Goal: Use online tool/utility: Utilize a website feature to perform a specific function

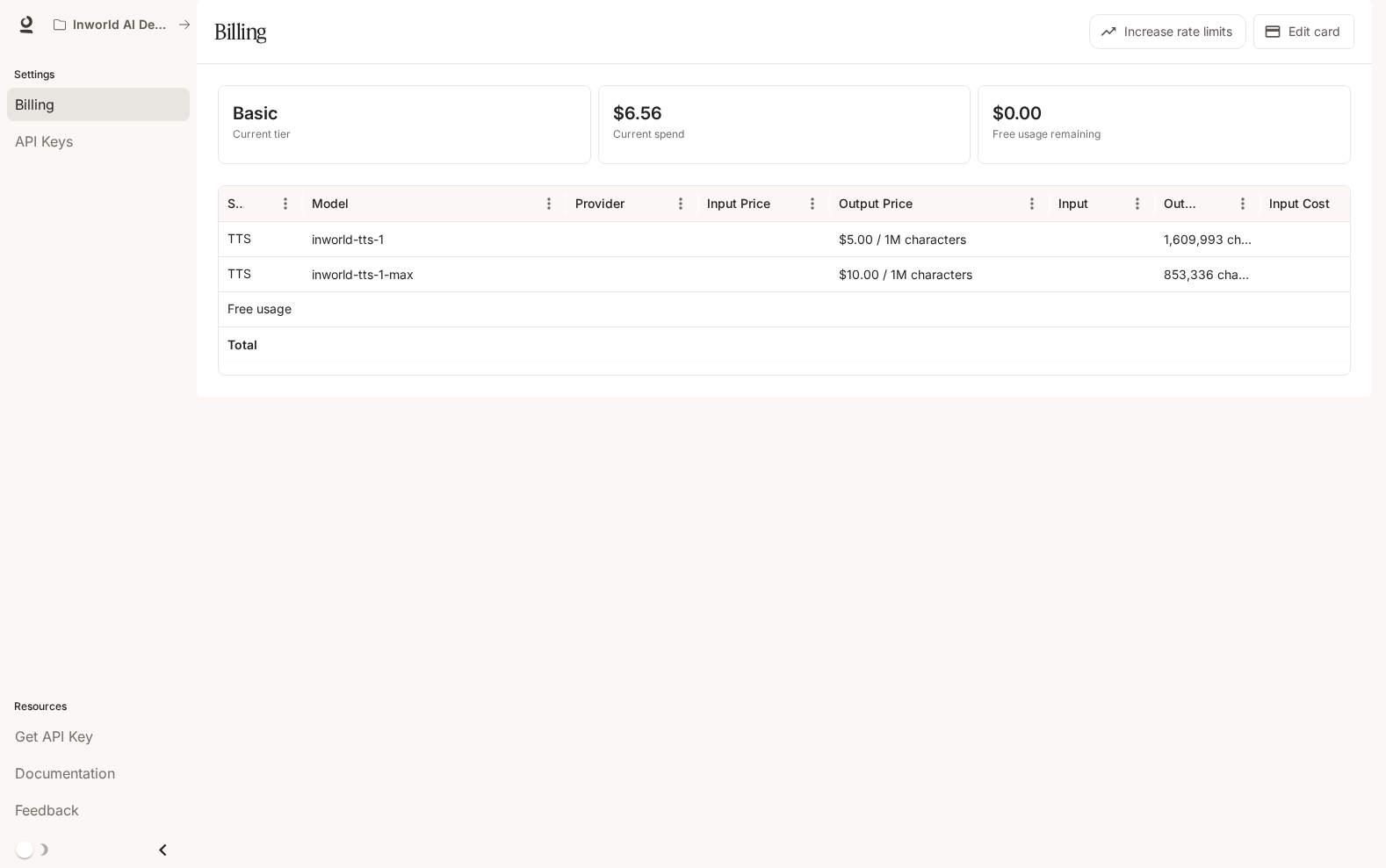
click at [1349, 29] on img "button" at bounding box center [1347, 25] width 25 height 25
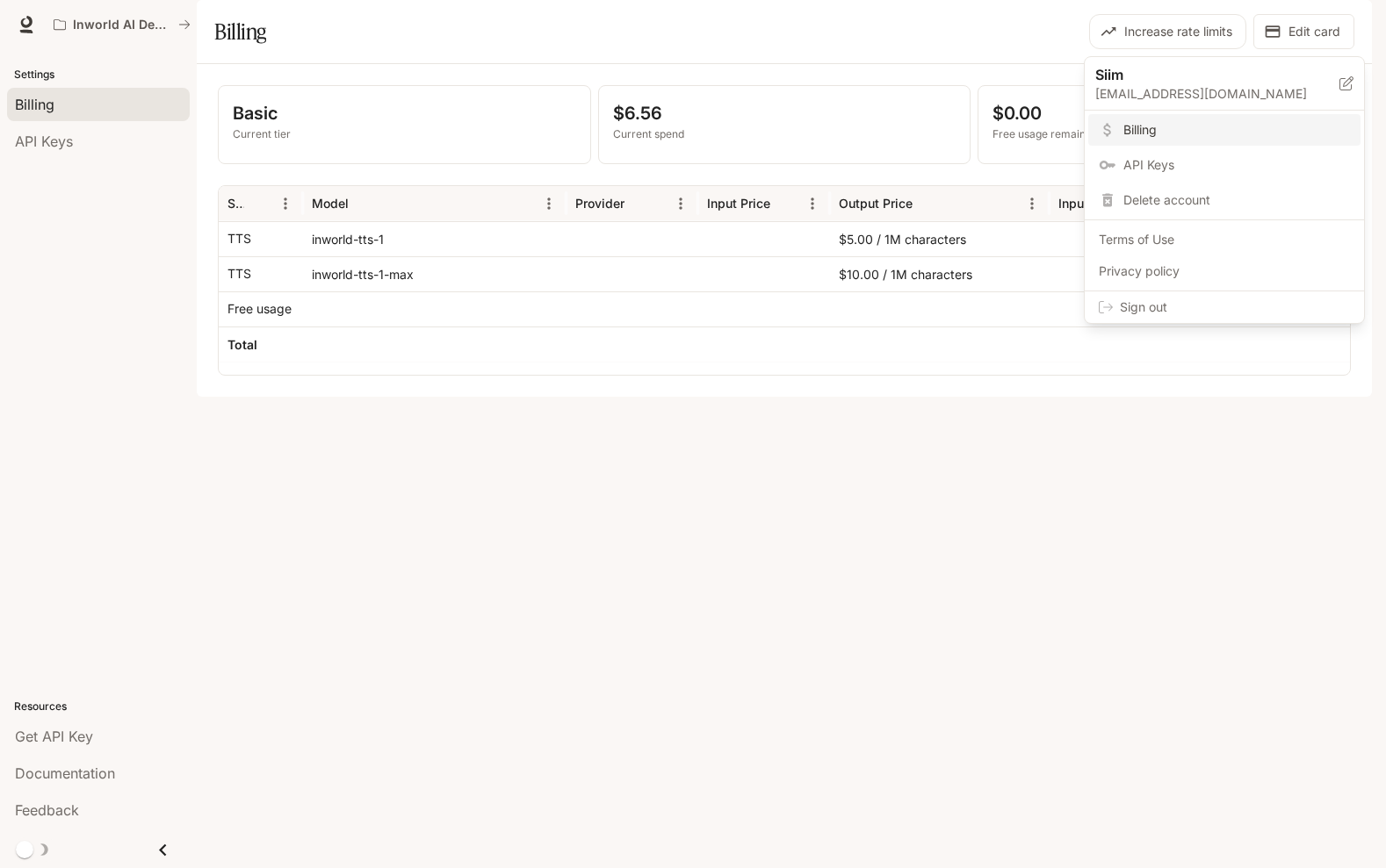
click at [650, 71] on div at bounding box center [693, 434] width 1386 height 868
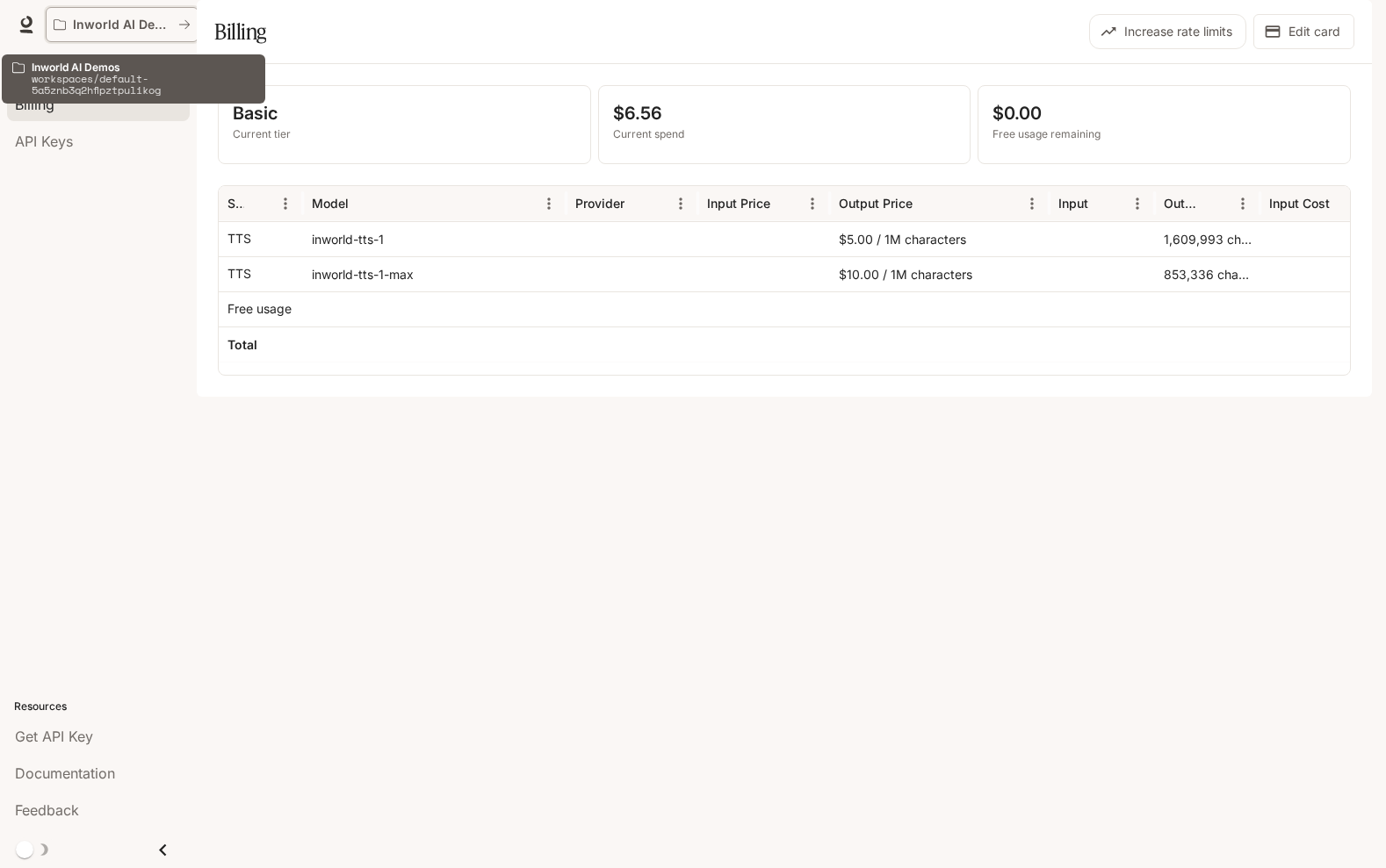
click at [112, 30] on p "Inworld AI Demos" at bounding box center [122, 25] width 98 height 15
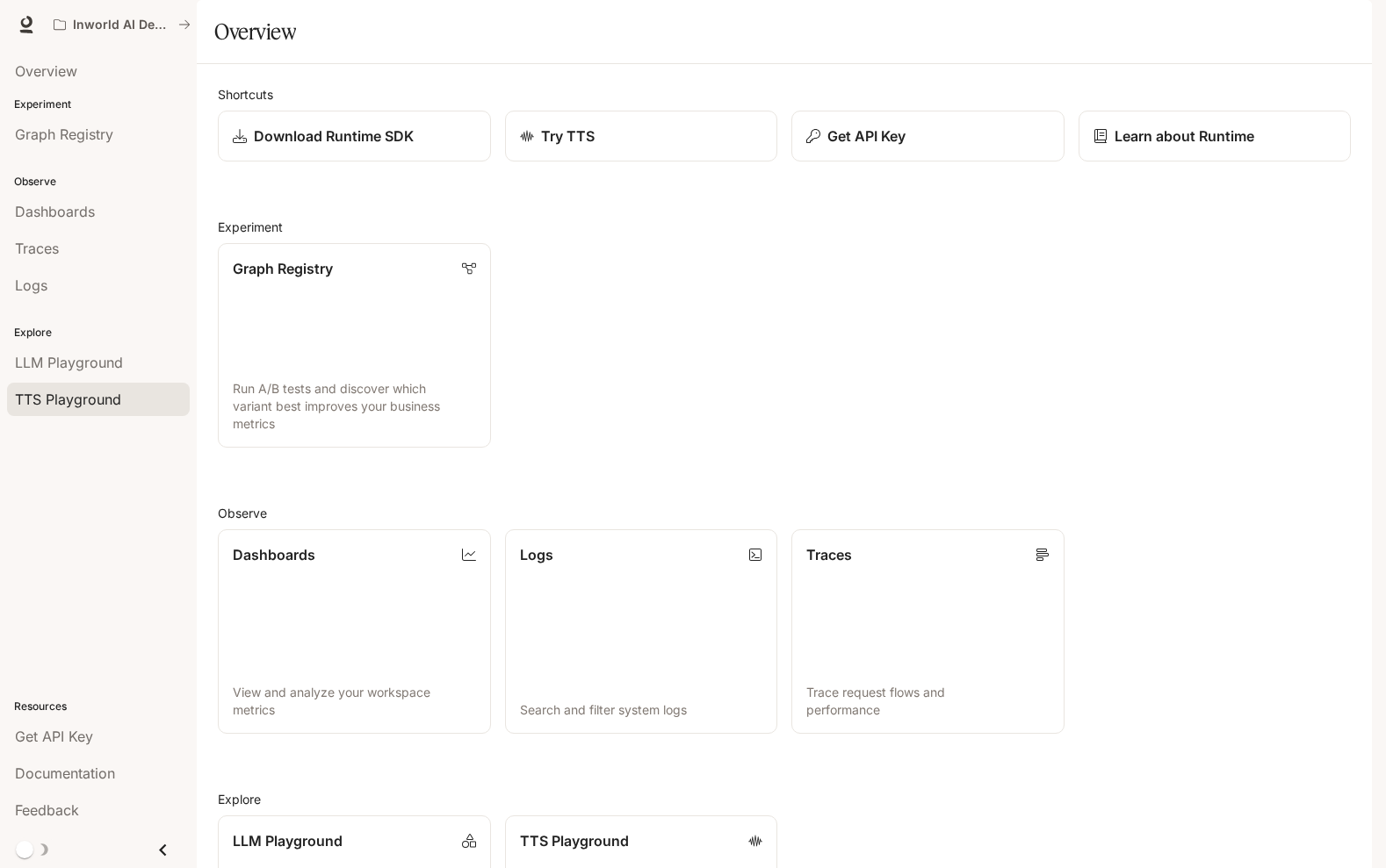
click at [79, 391] on span "TTS Playground" at bounding box center [69, 400] width 107 height 21
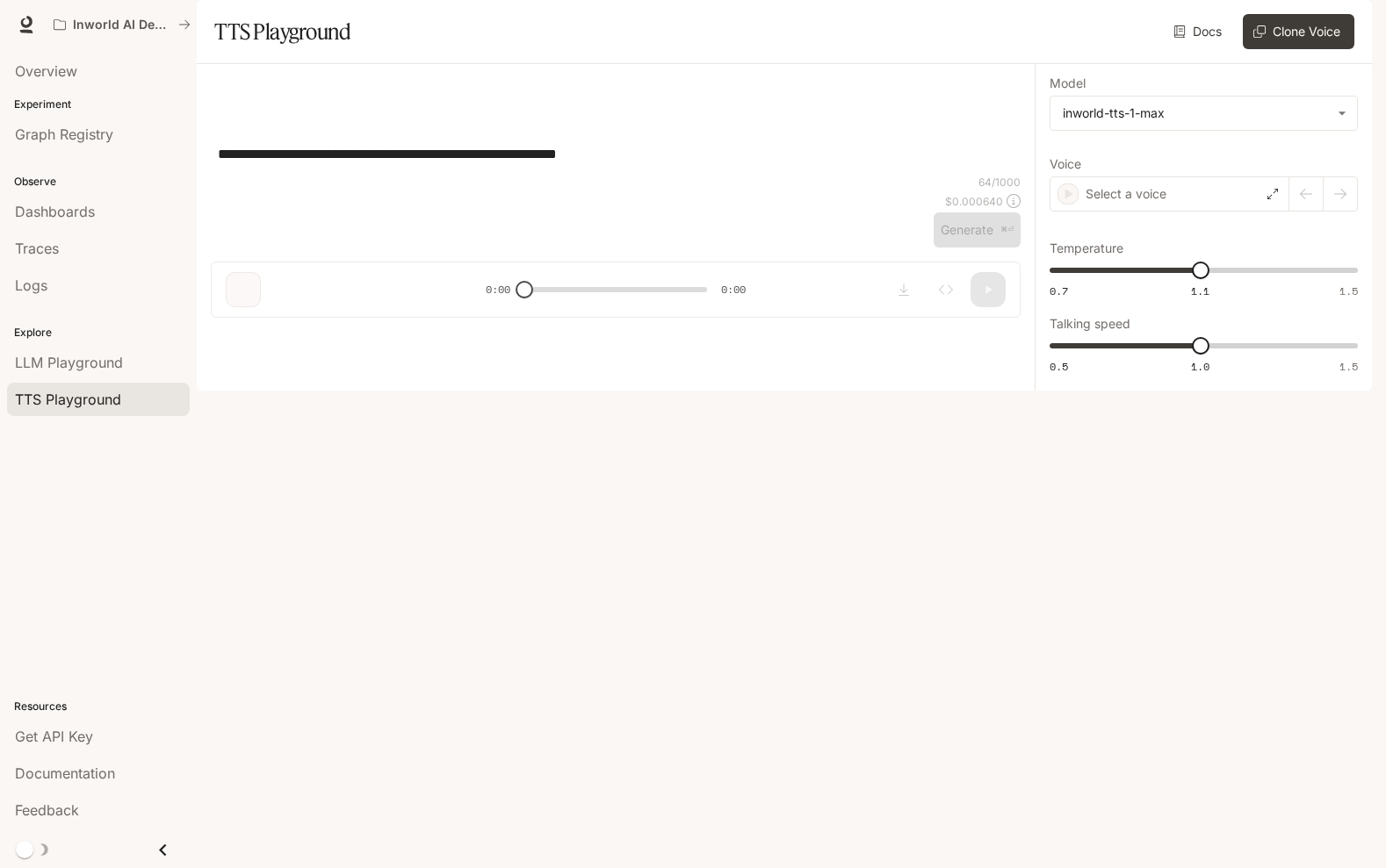
type textarea "**********"
type input "***"
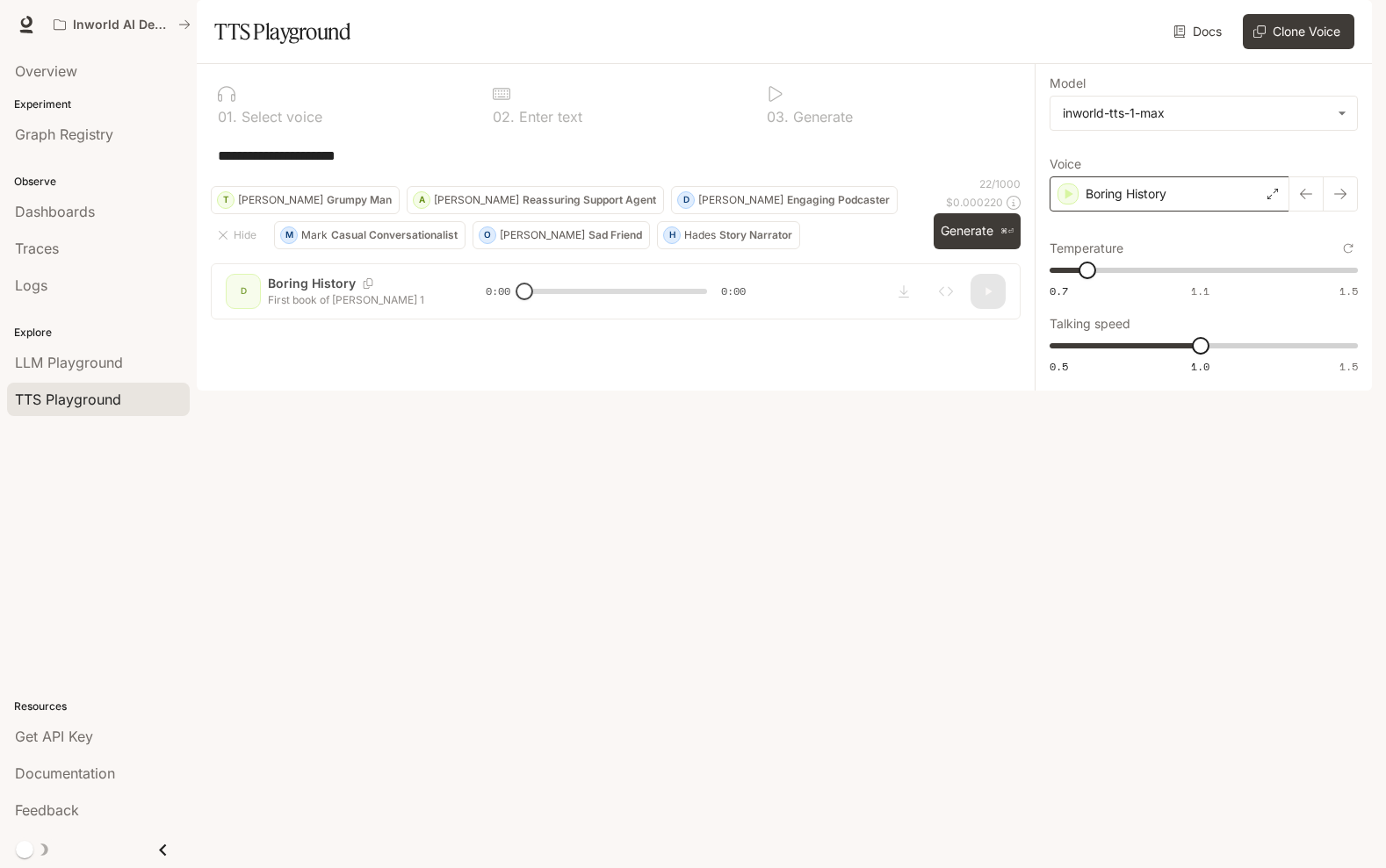
click at [1176, 211] on div "Boring History" at bounding box center [1169, 193] width 240 height 35
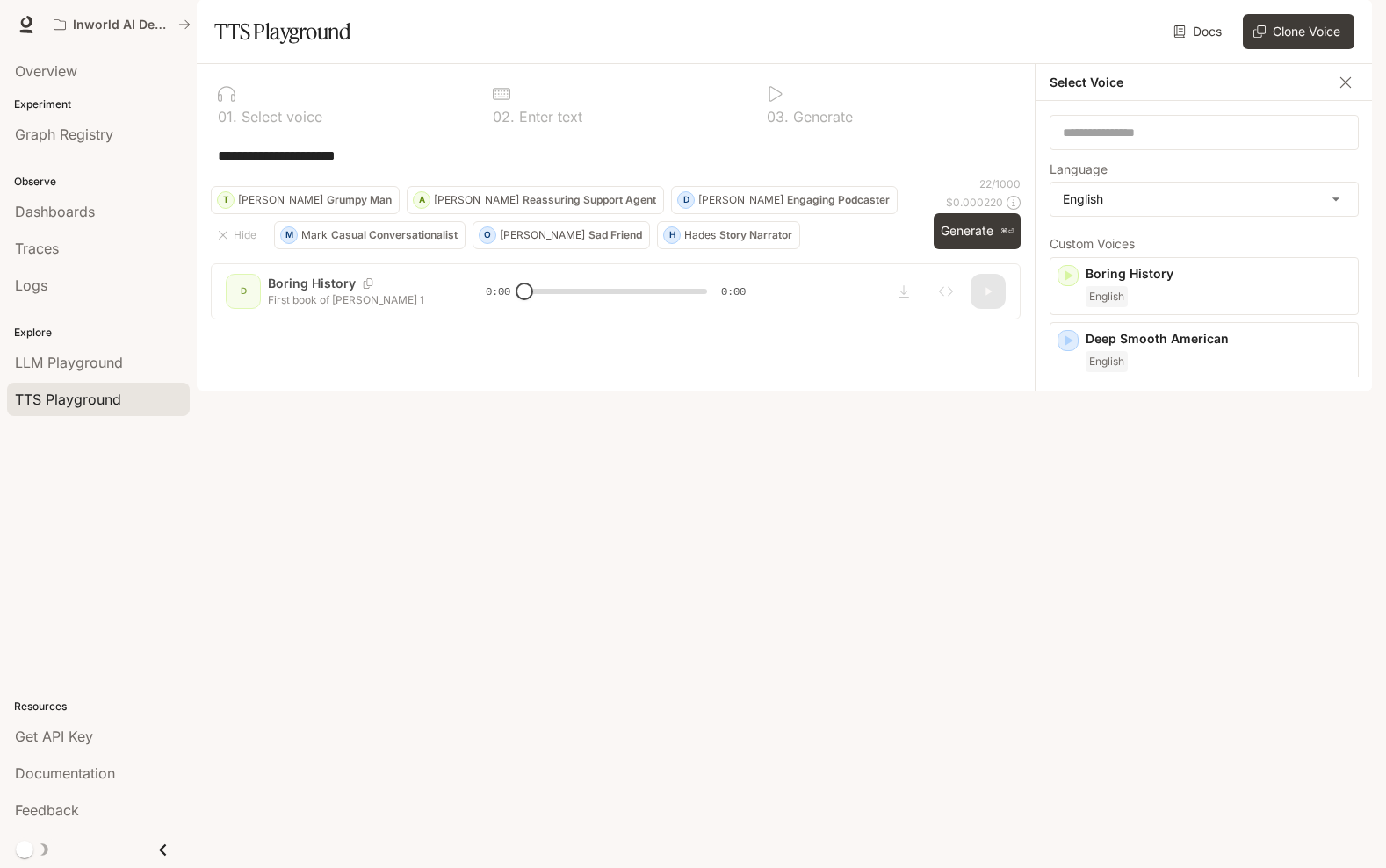
click at [1072, 441] on icon "button" at bounding box center [1068, 432] width 17 height 17
click at [1065, 615] on icon "button" at bounding box center [1069, 609] width 8 height 10
click at [1203, 470] on p "Energetic and expressive mid-range [DEMOGRAPHIC_DATA] voice, with a mildly nasa…" at bounding box center [1218, 454] width 266 height 31
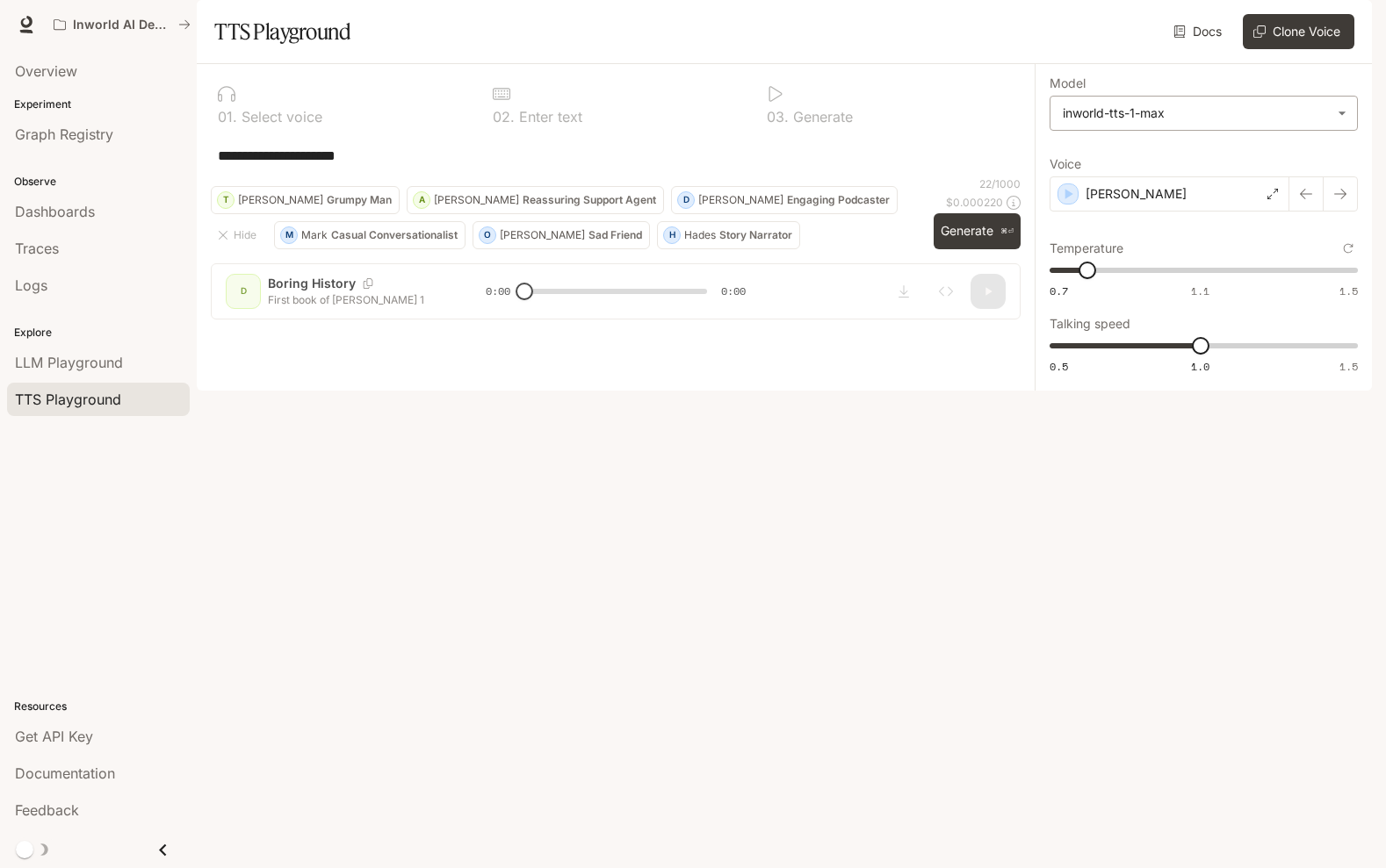
click at [1198, 171] on body "**********" at bounding box center [693, 434] width 1386 height 868
click at [1170, 201] on div "inworld-tts-1" at bounding box center [1199, 200] width 277 height 18
type input "**********"
click at [440, 176] on div "**********" at bounding box center [616, 155] width 796 height 42
paste textarea "**********"
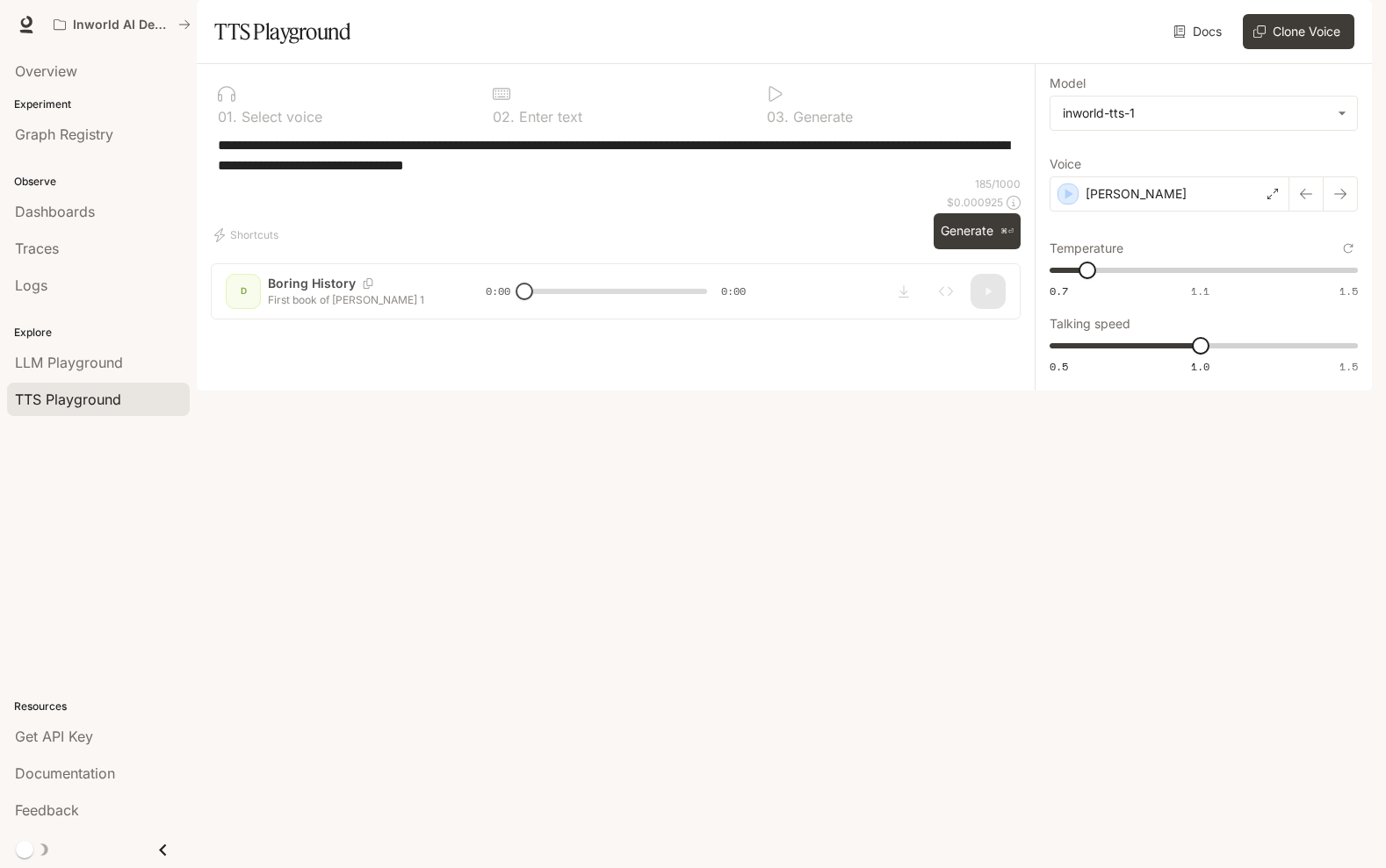
click at [835, 176] on textarea "**********" at bounding box center [616, 155] width 796 height 40
type textarea "**********"
click at [963, 249] on button "Generate ⌘⏎" at bounding box center [977, 231] width 87 height 36
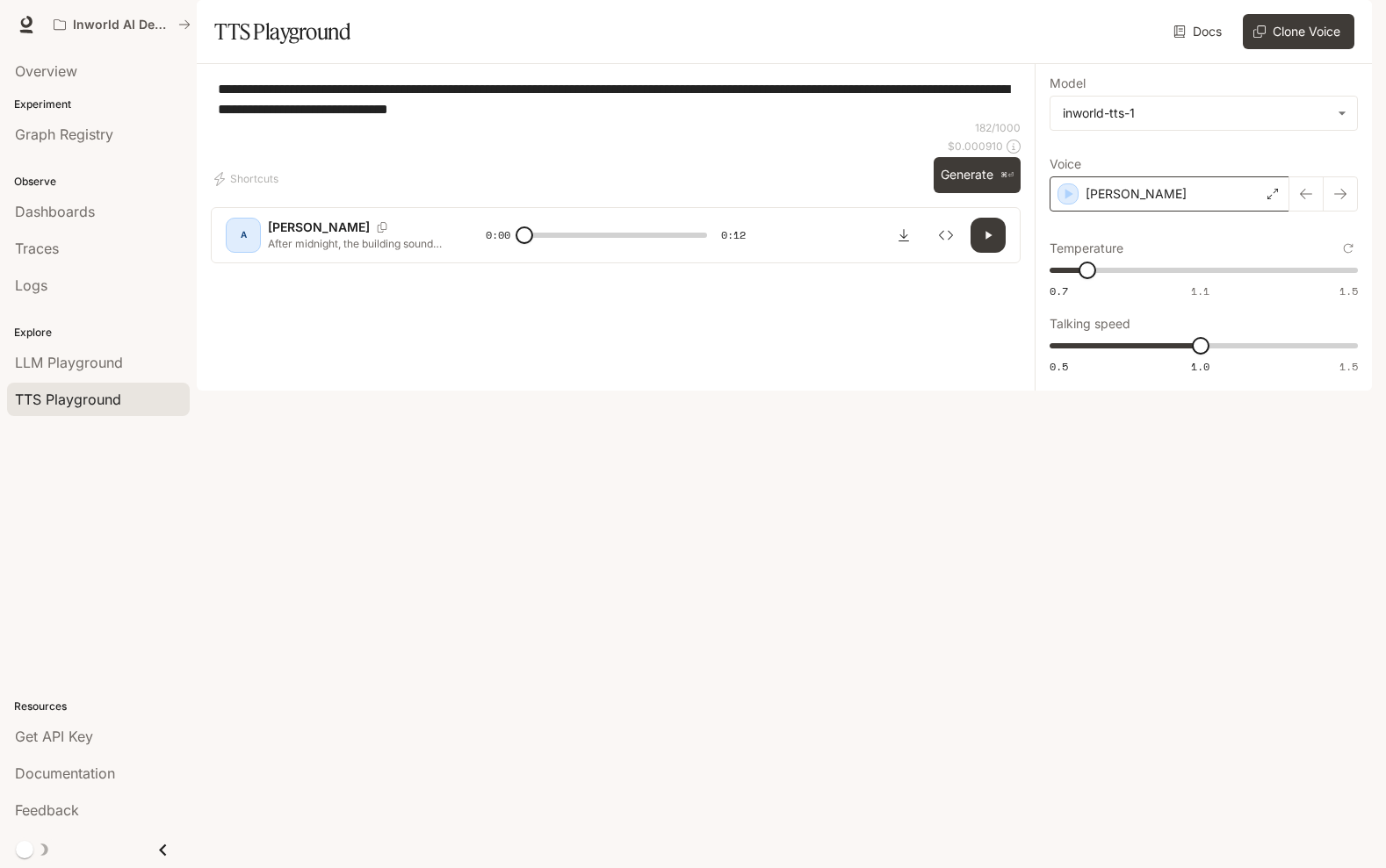
click at [1113, 211] on div "[PERSON_NAME]" at bounding box center [1169, 193] width 240 height 35
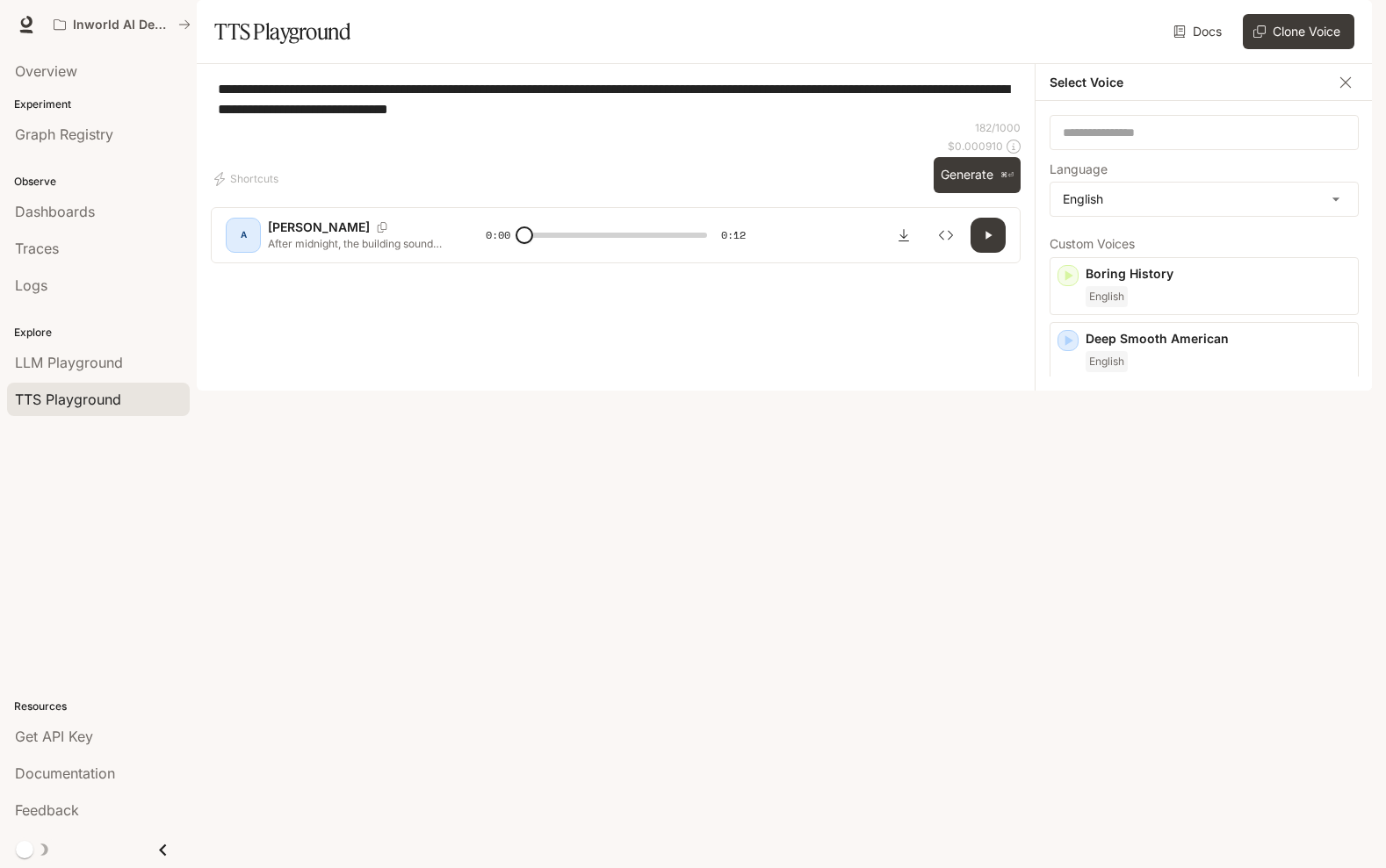
click at [1065, 615] on icon "button" at bounding box center [1069, 609] width 8 height 10
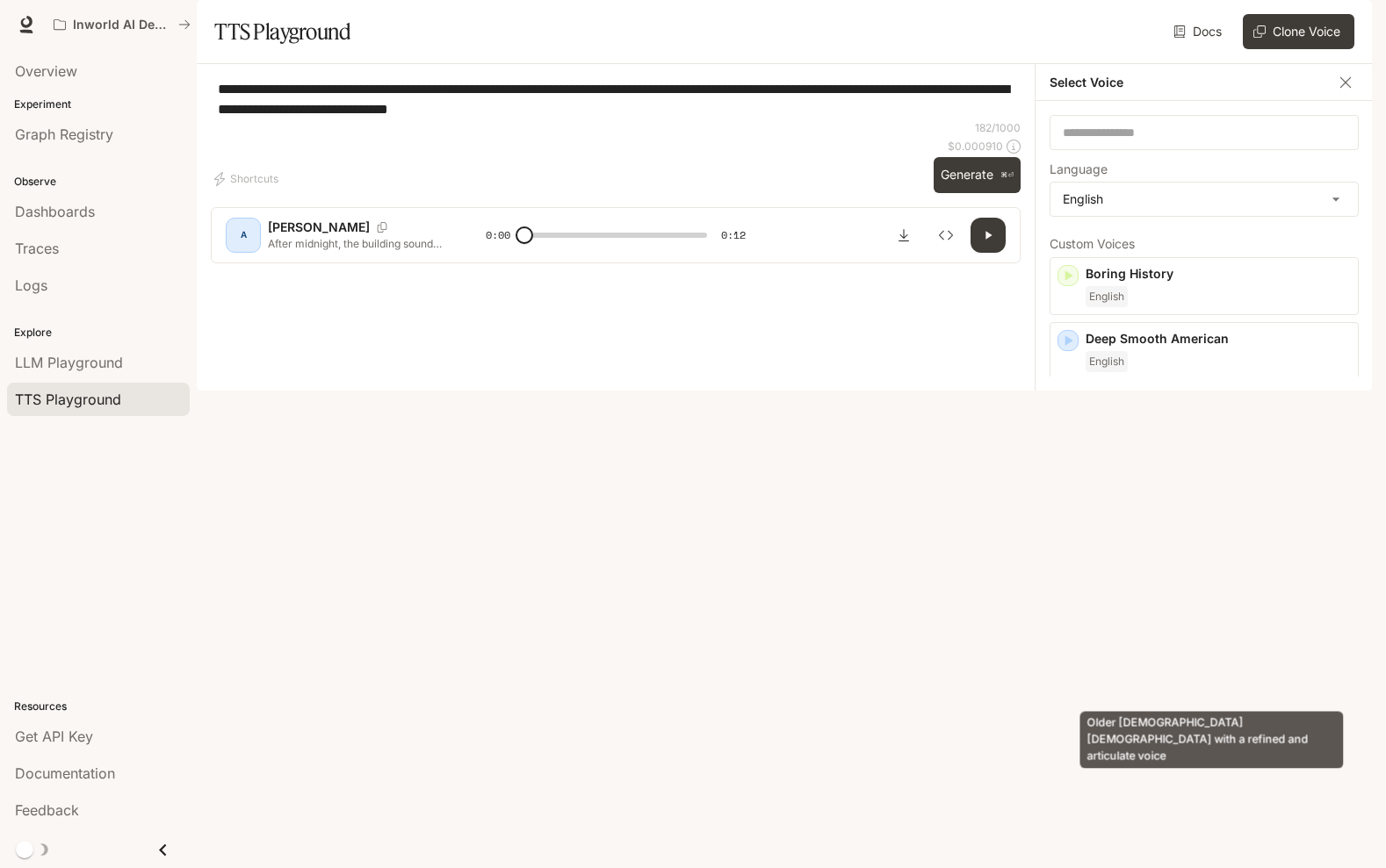
click at [1194, 648] on p "Older [DEMOGRAPHIC_DATA] [DEMOGRAPHIC_DATA] with a refined and articulate voice" at bounding box center [1218, 632] width 266 height 31
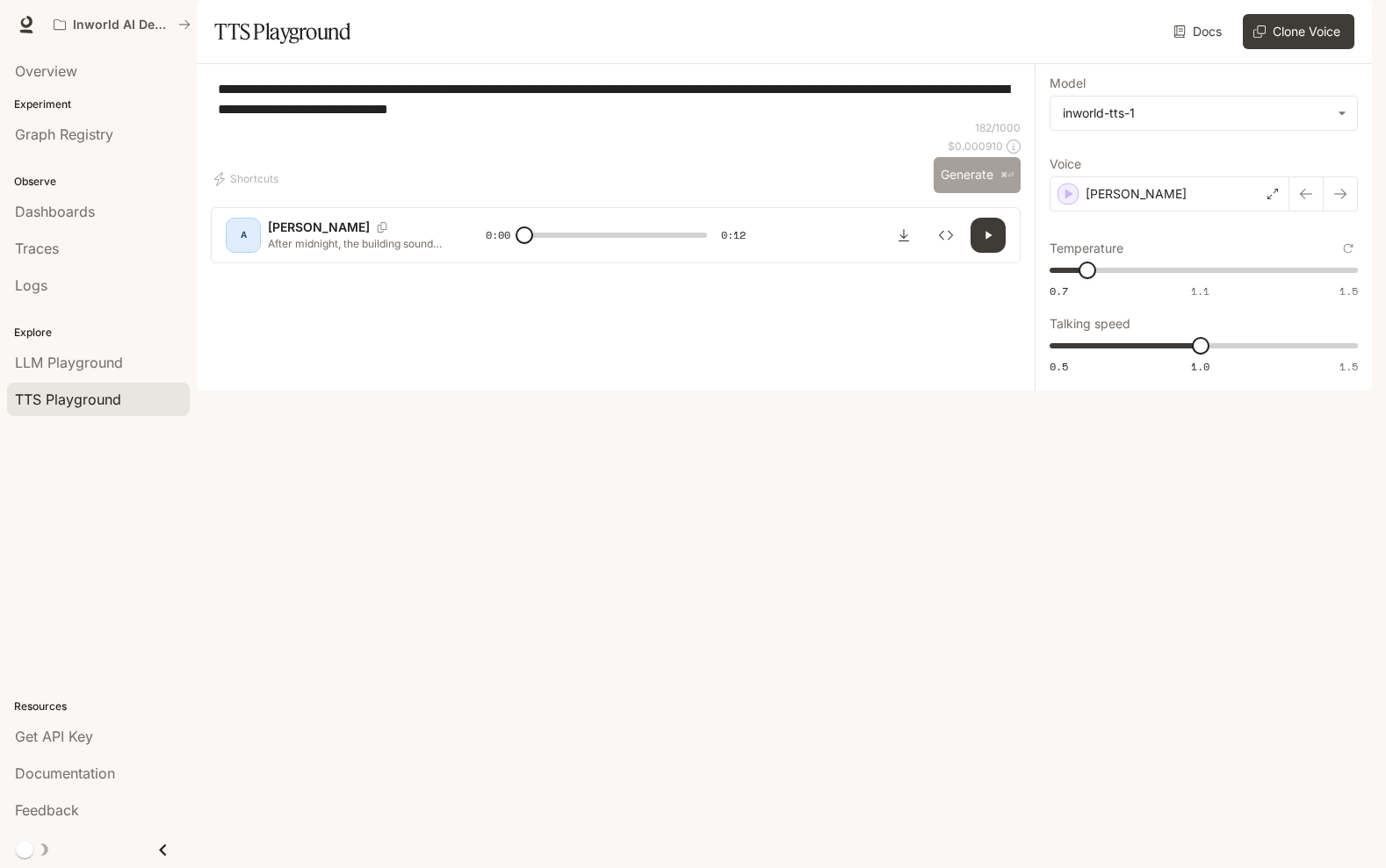
click at [970, 193] on button "Generate ⌘⏎" at bounding box center [977, 175] width 87 height 36
click at [981, 243] on icon "button" at bounding box center [988, 235] width 14 height 14
click at [1171, 211] on div "[PERSON_NAME]" at bounding box center [1169, 193] width 240 height 35
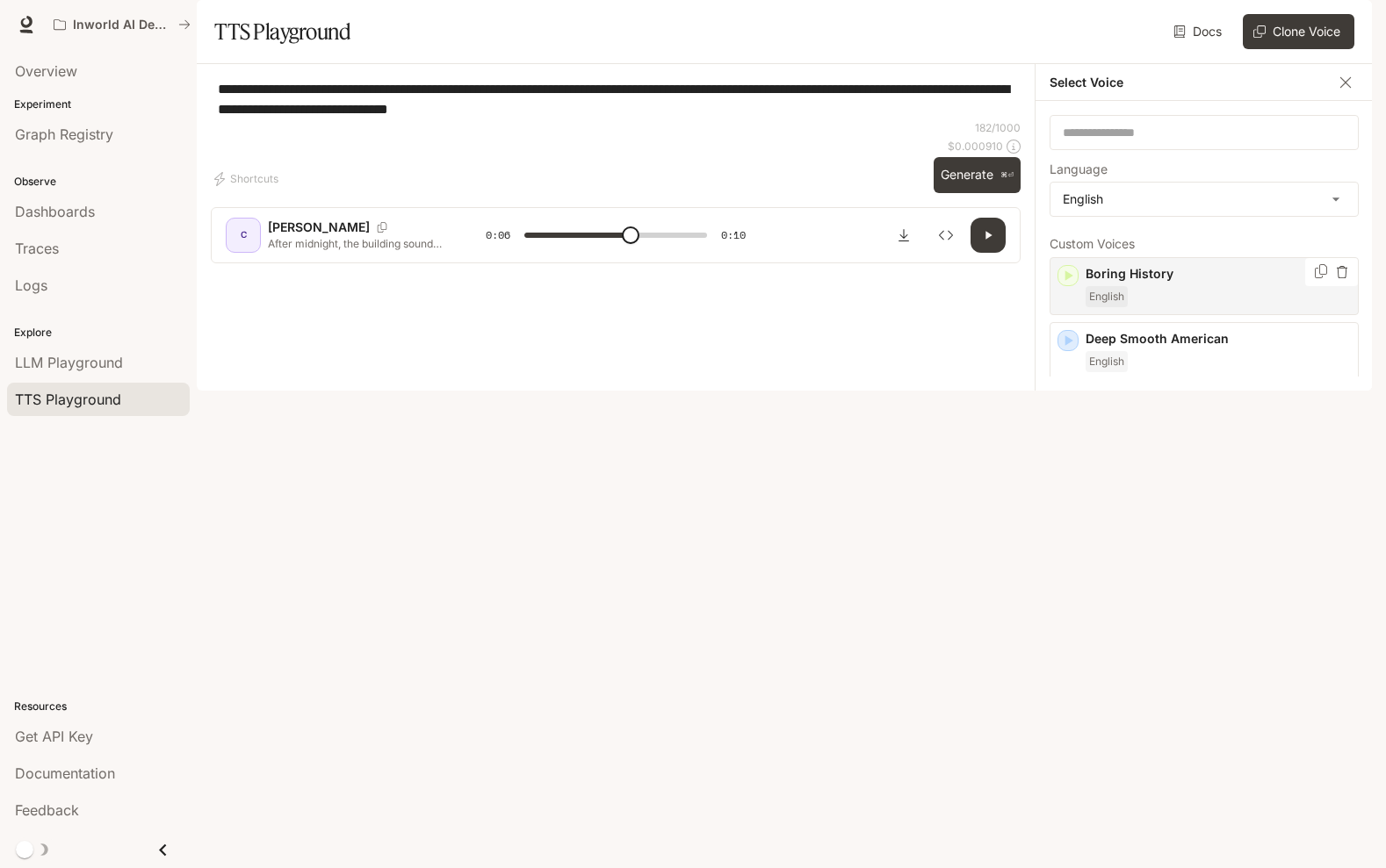
scroll to position [215, 0]
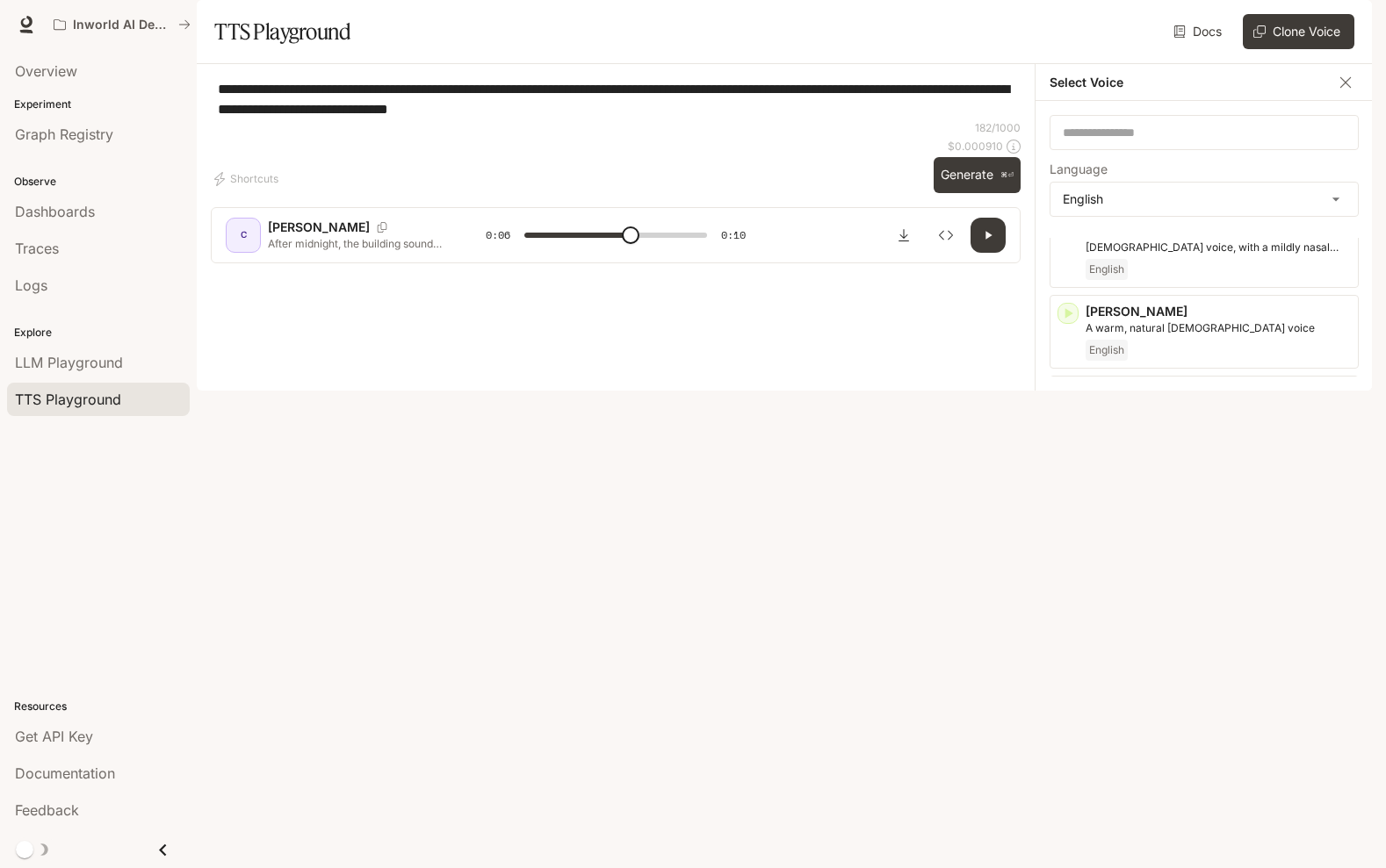
click at [1065, 577] on icon "button" at bounding box center [1069, 571] width 8 height 10
click at [1069, 674] on icon "button" at bounding box center [1069, 668] width 8 height 10
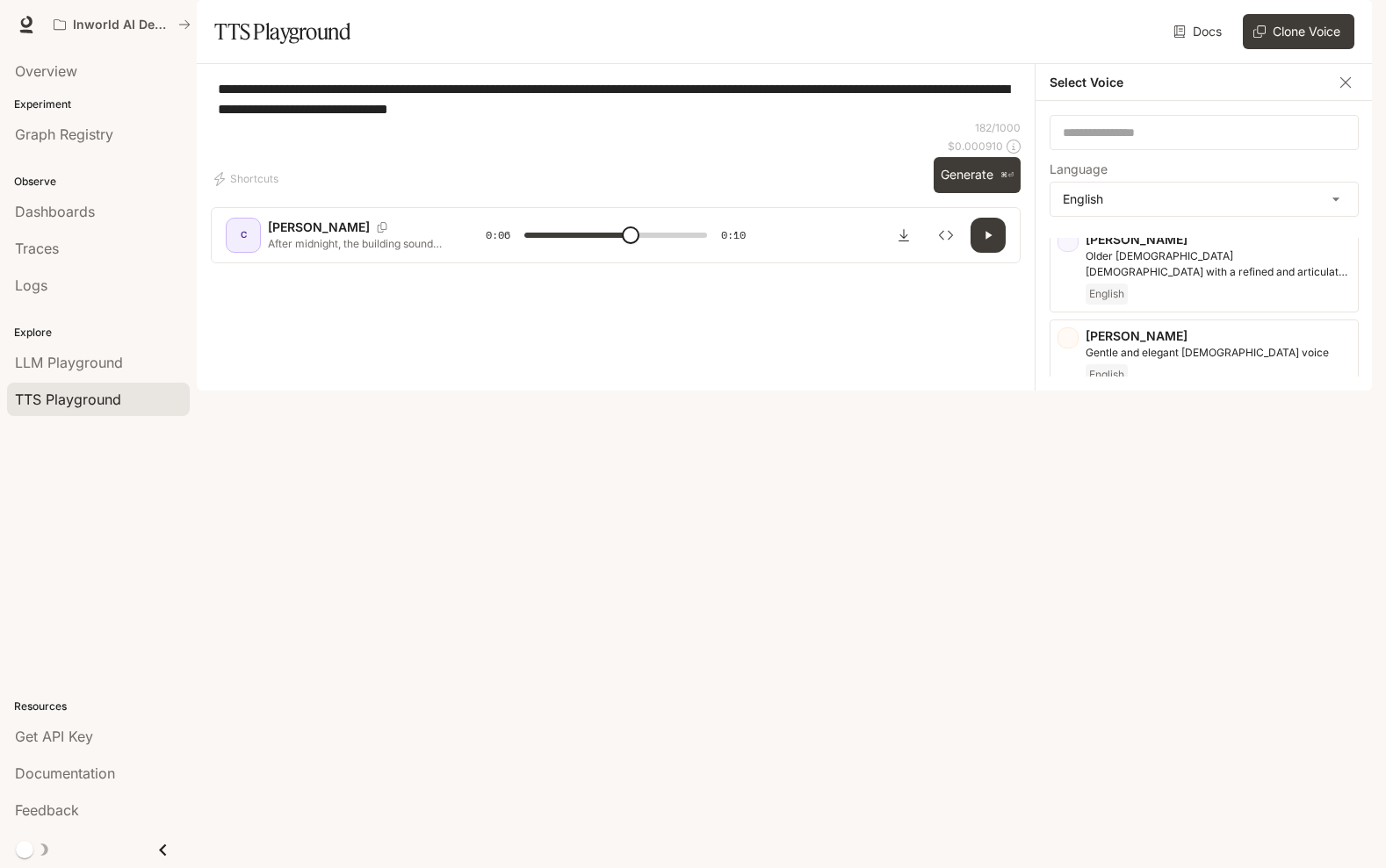
scroll to position [380, 0]
click at [1063, 652] on div "[PERSON_NAME] [DEMOGRAPHIC_DATA] with a fast-talking, emphatic and streetwise t…" at bounding box center [1203, 627] width 309 height 89
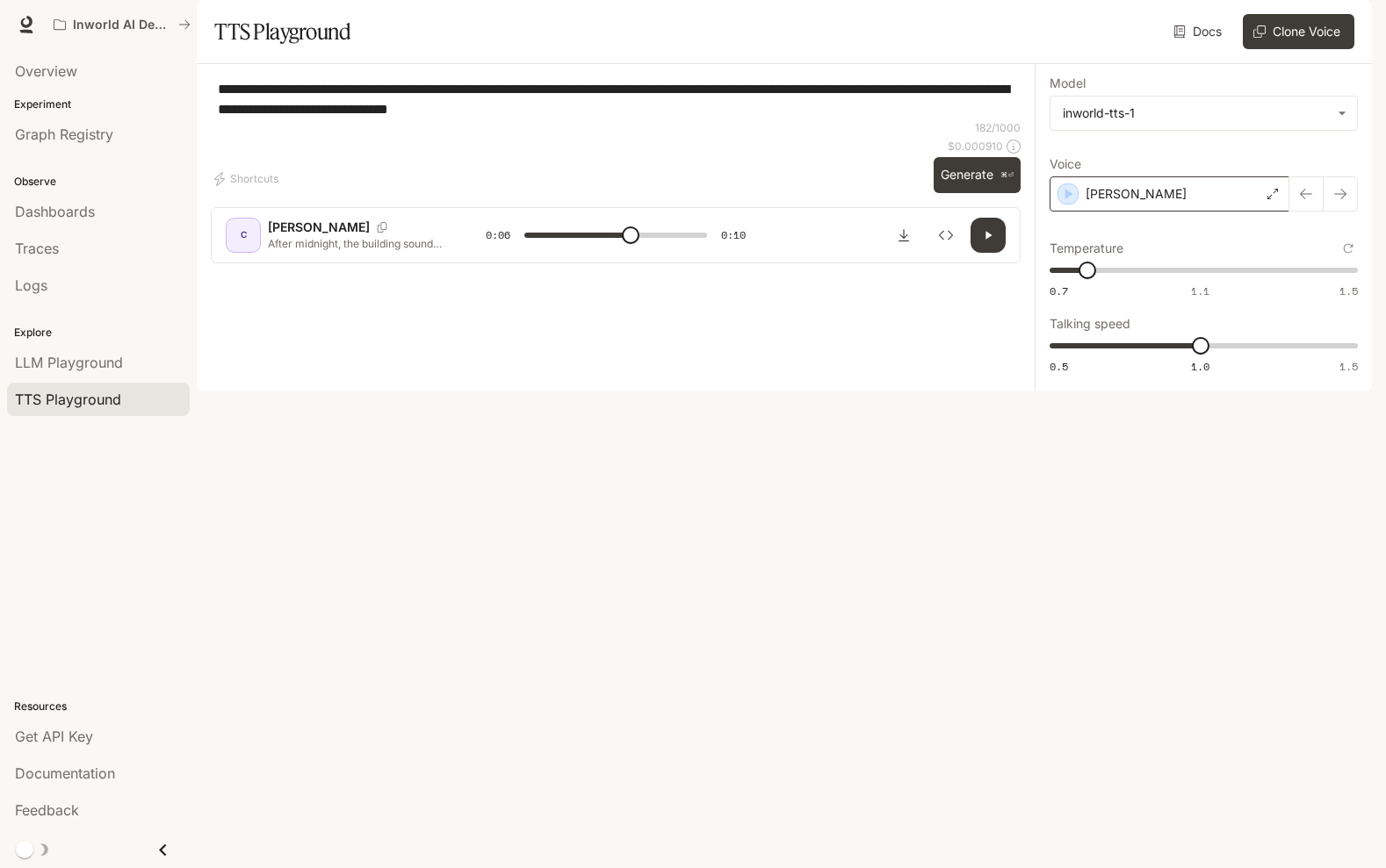
click at [1170, 211] on div "[PERSON_NAME]" at bounding box center [1169, 193] width 240 height 35
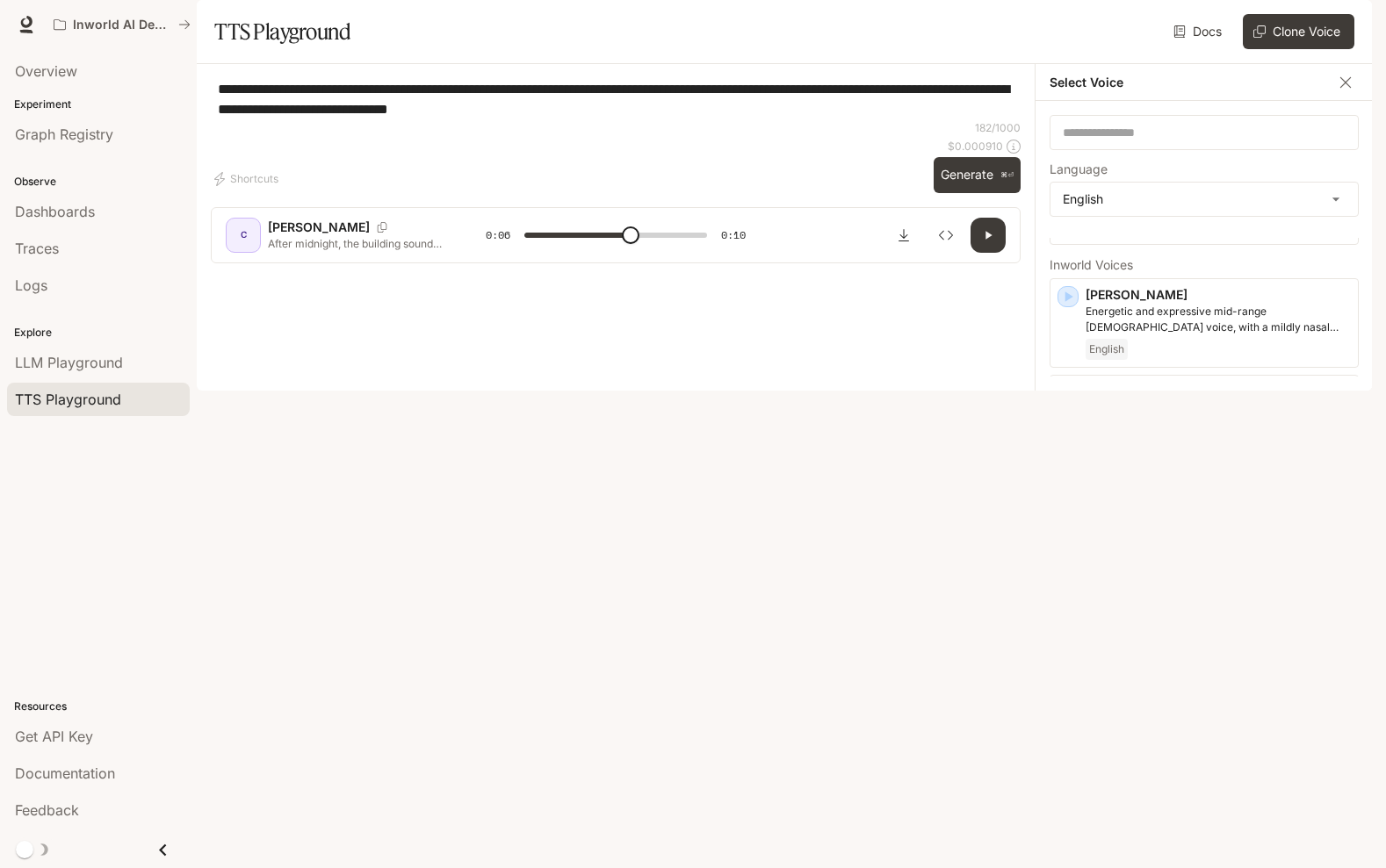
scroll to position [316, 0]
click at [1073, 673] on icon "button" at bounding box center [1068, 663] width 17 height 17
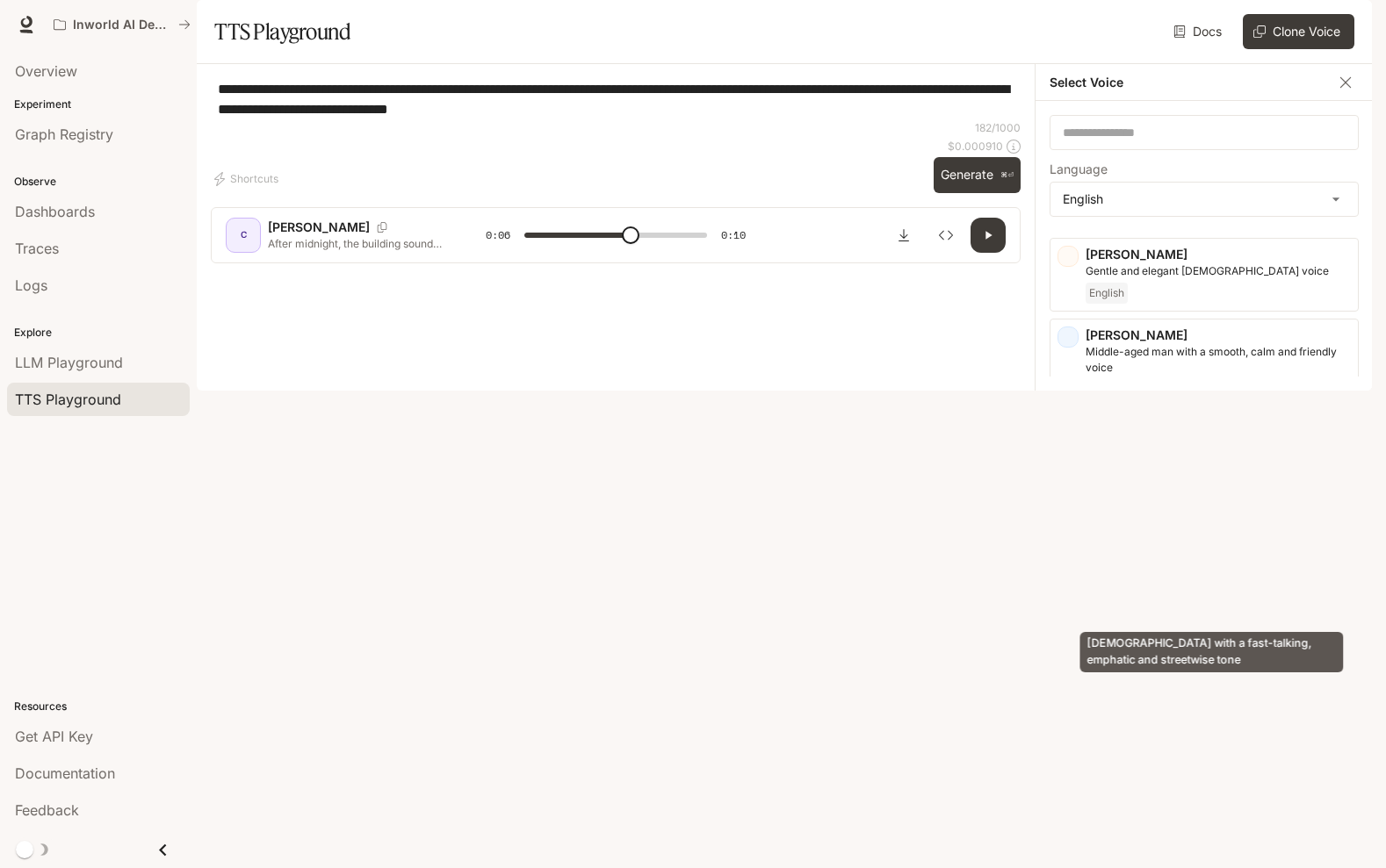
scroll to position [562, 0]
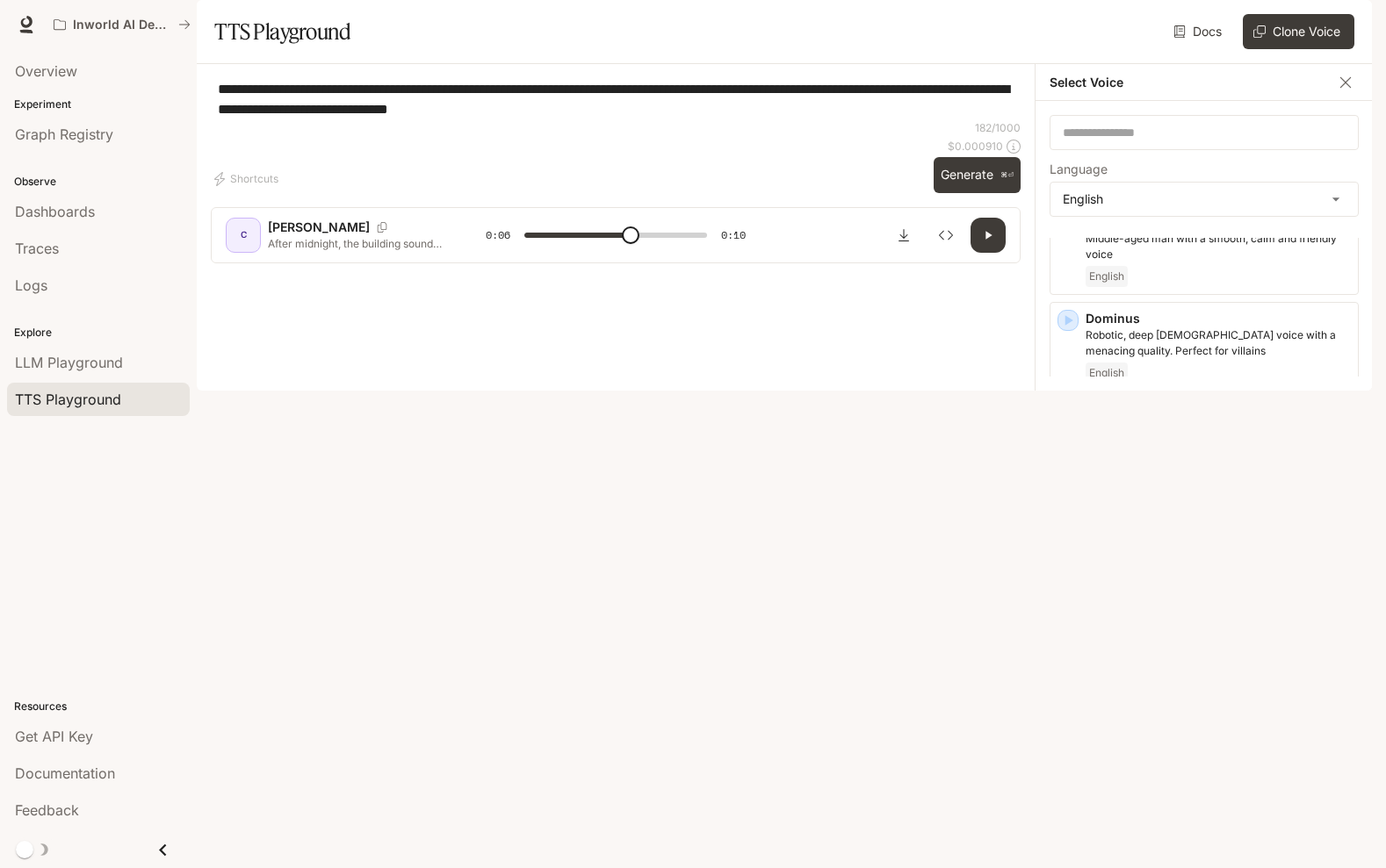
click at [1070, 522] on icon "button" at bounding box center [1068, 513] width 17 height 17
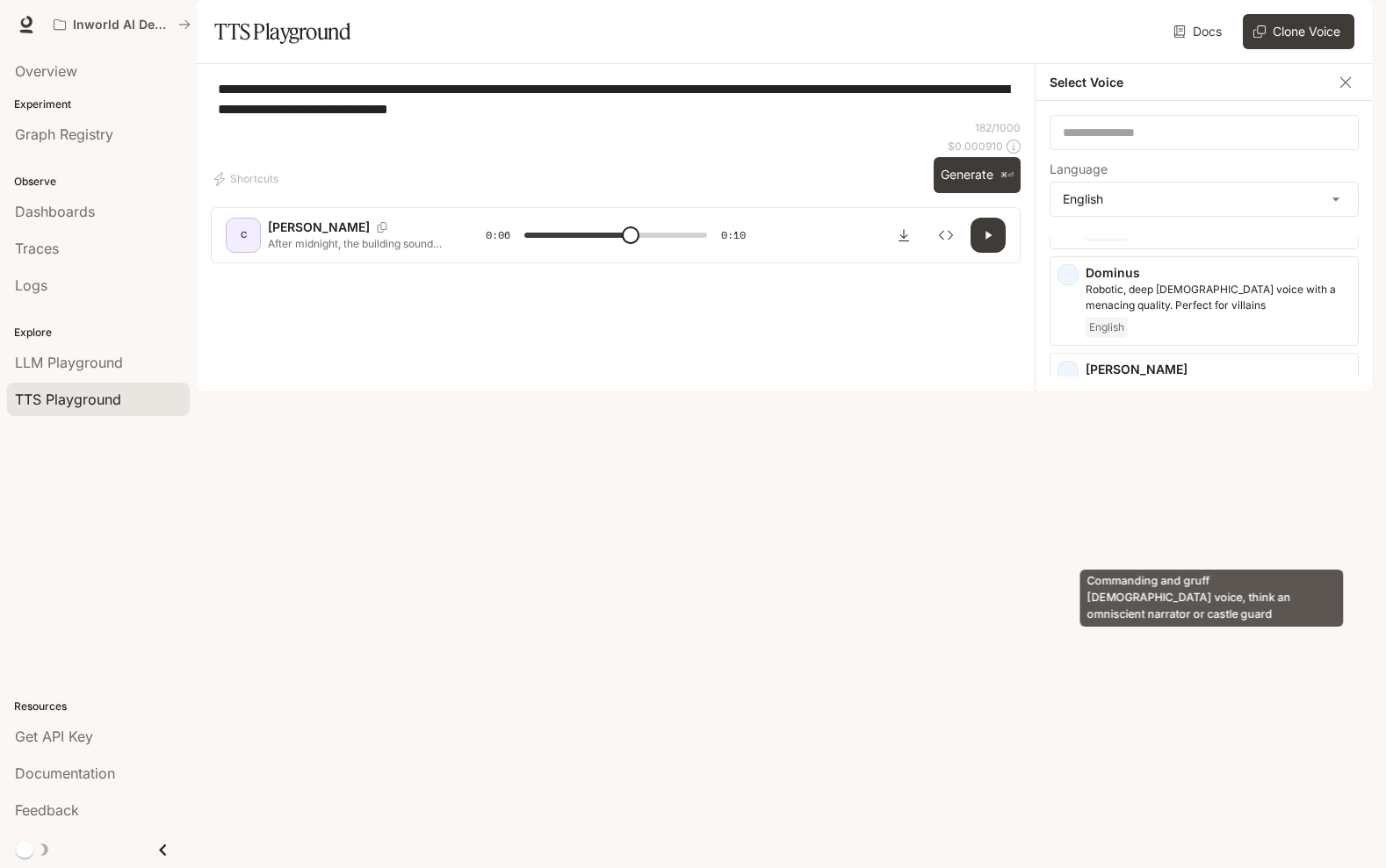
scroll to position [631, 0]
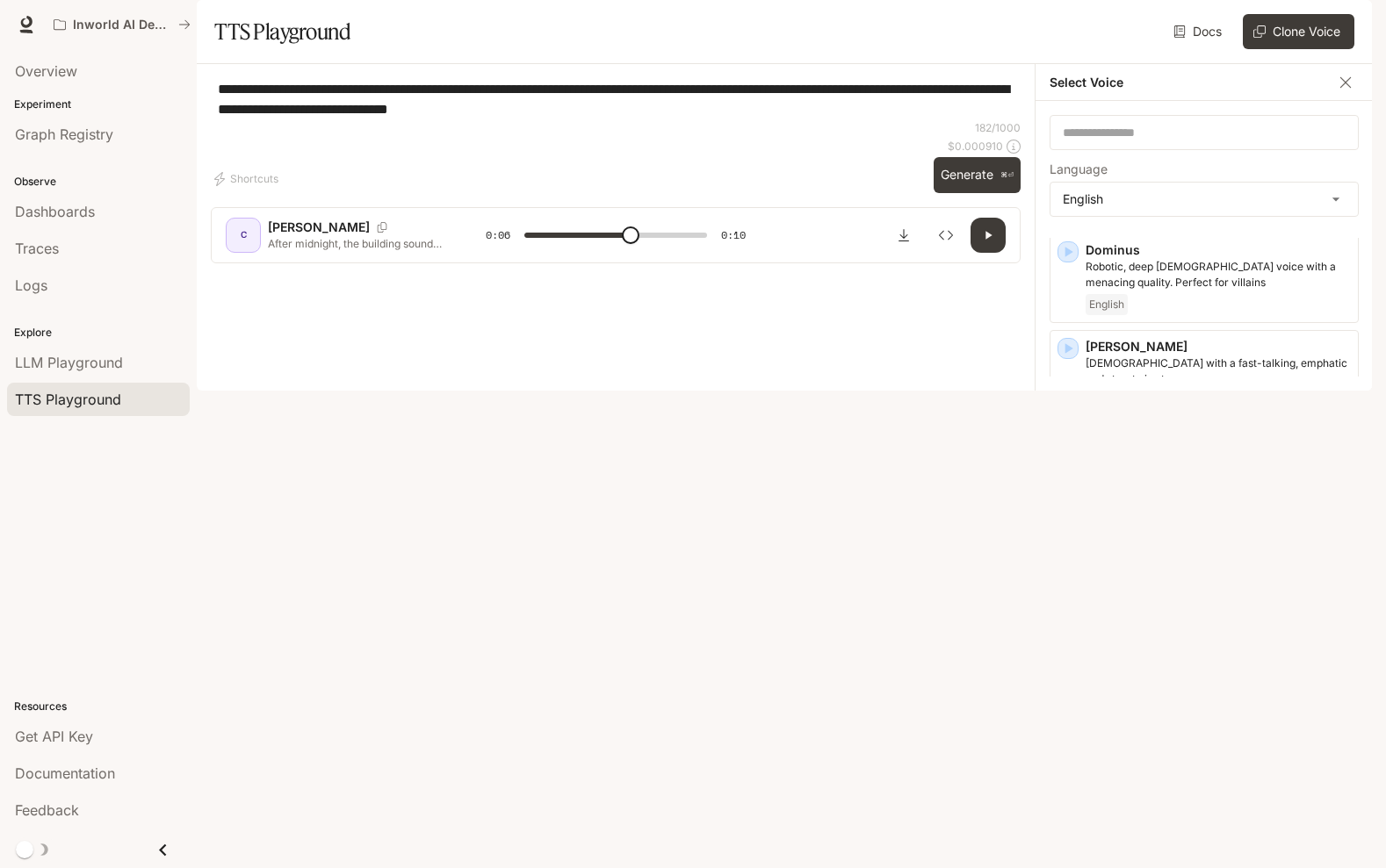
click at [1070, 547] on icon "button" at bounding box center [1069, 542] width 8 height 10
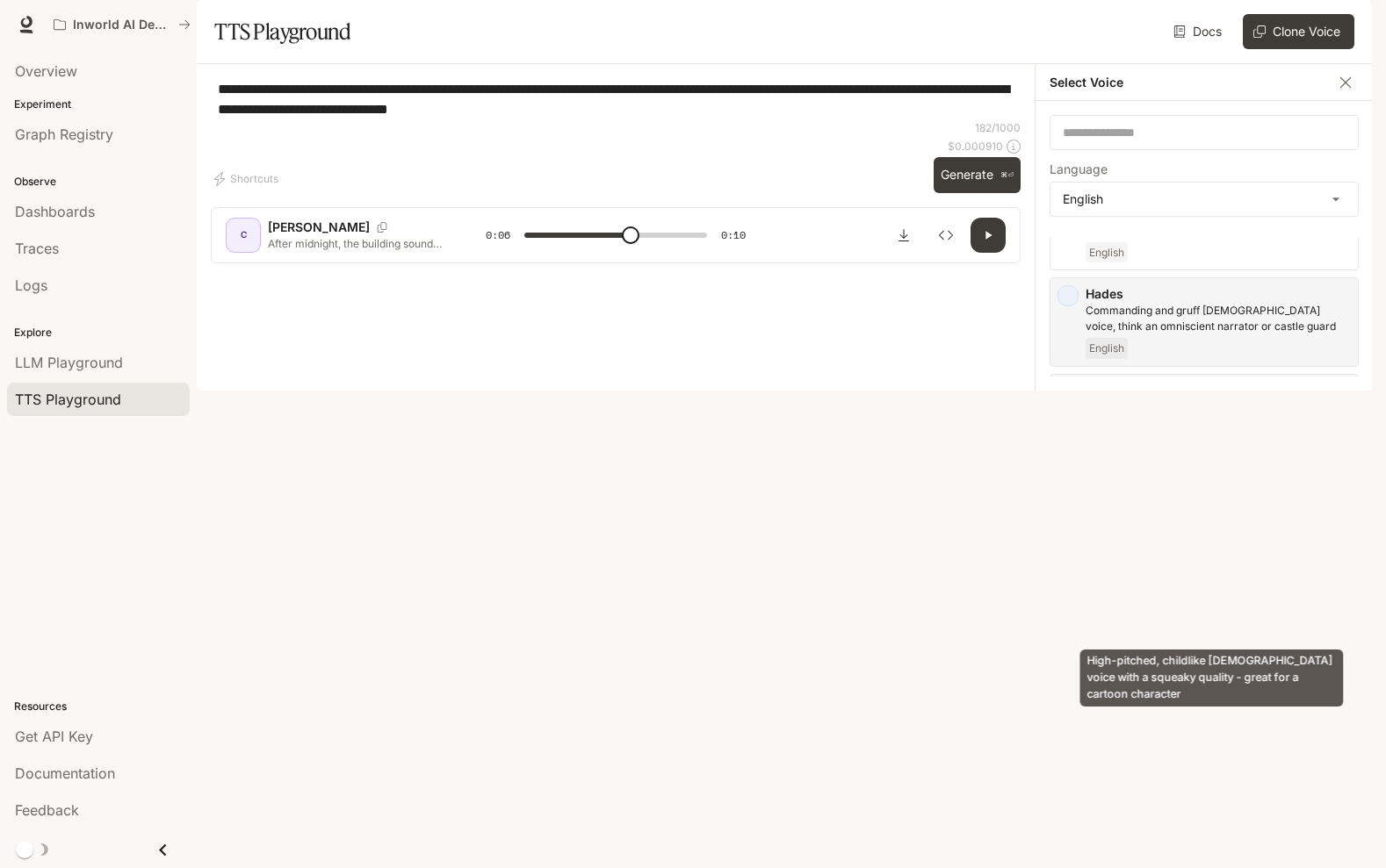
scroll to position [835, 0]
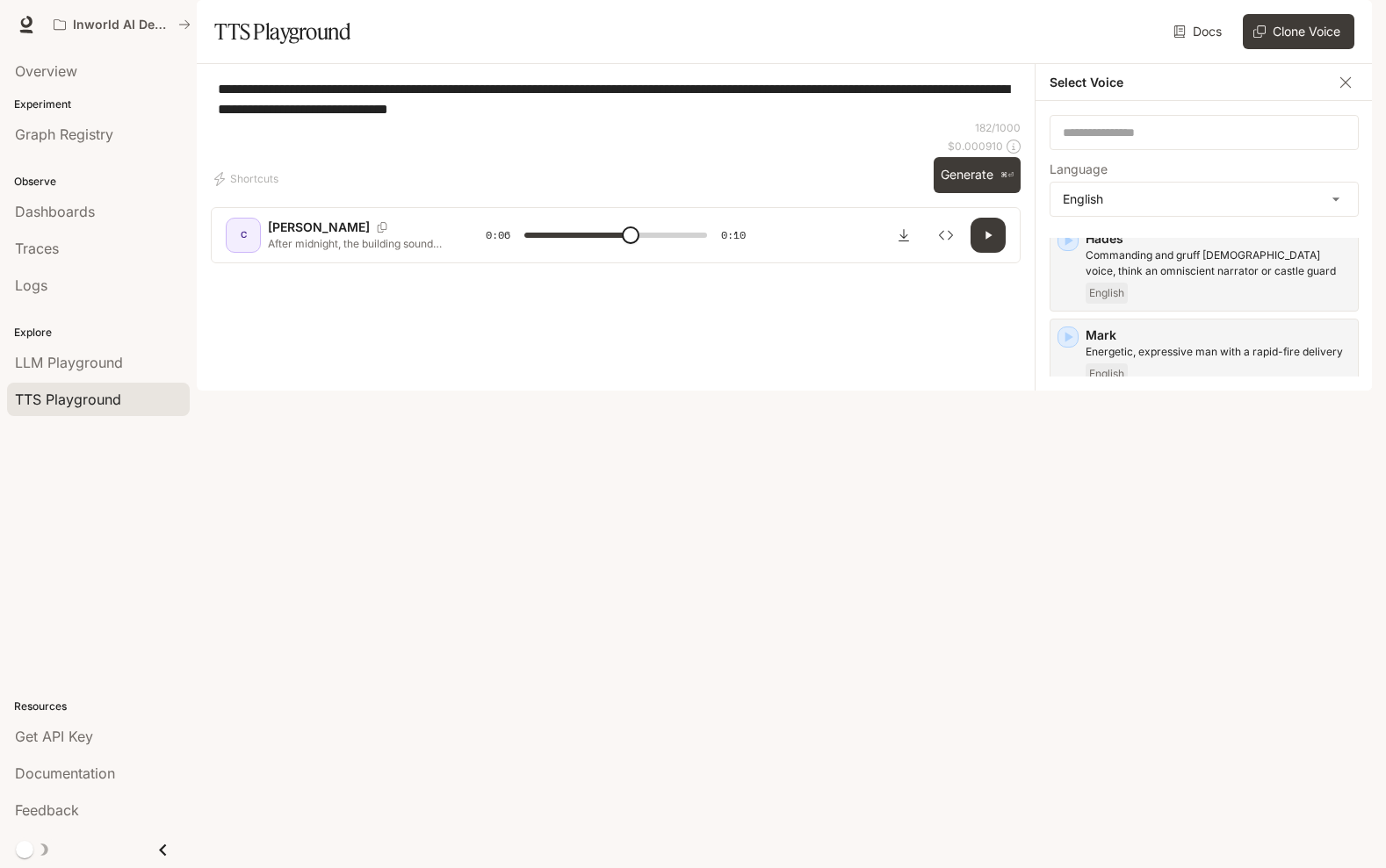
click at [1069, 620] on icon "button" at bounding box center [1068, 611] width 17 height 17
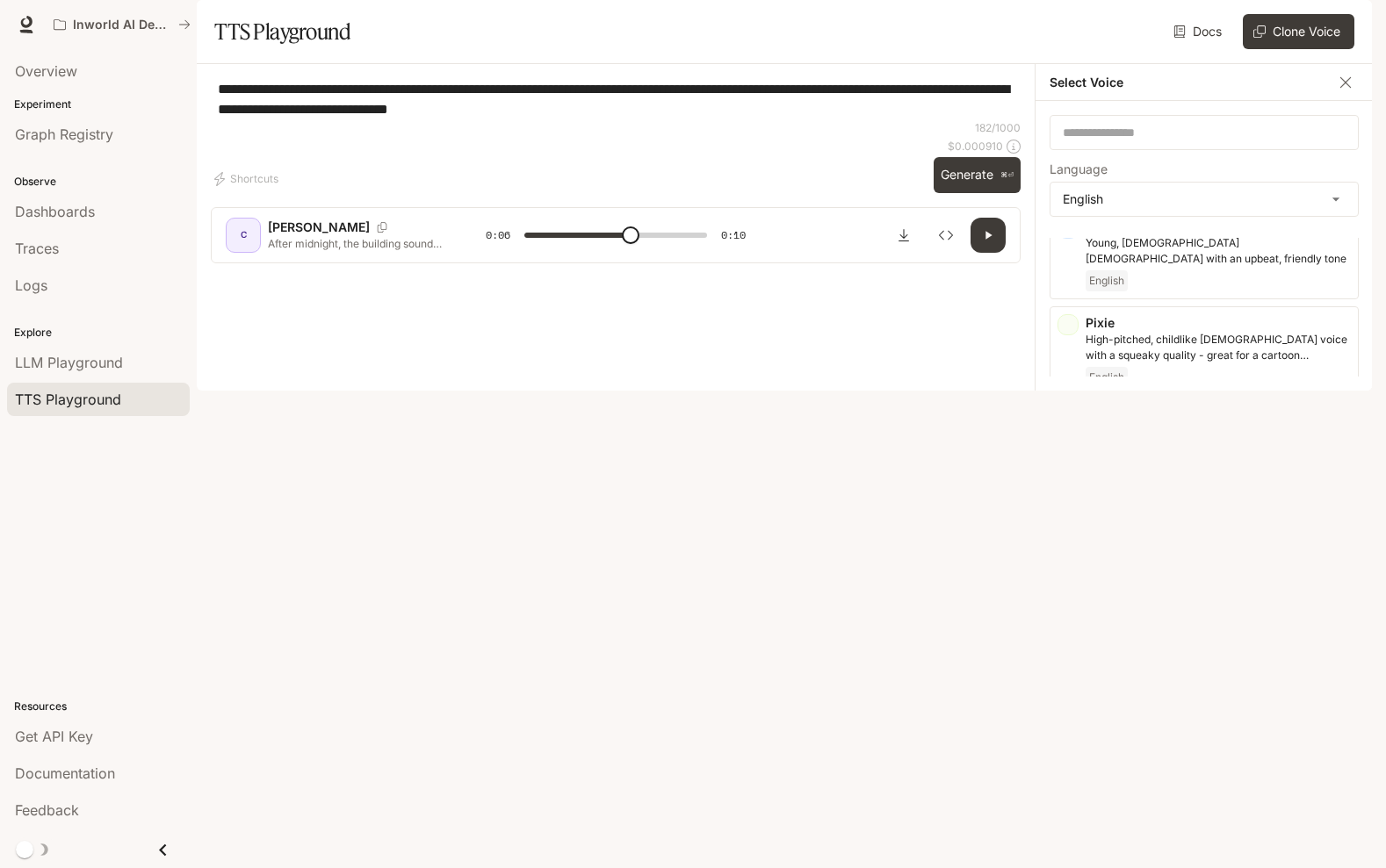
scroll to position [1048, 0]
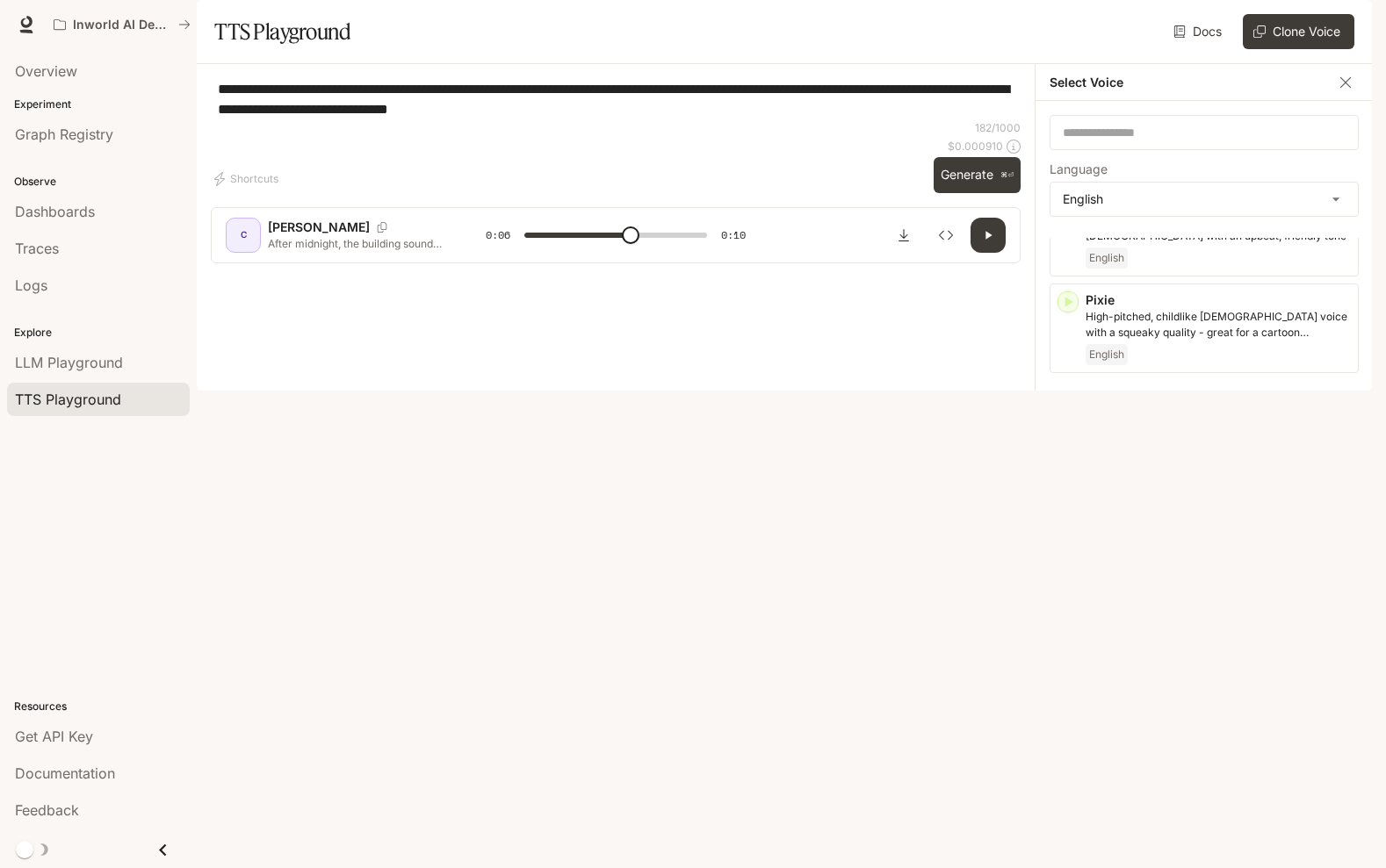
click at [1066, 597] on icon "button" at bounding box center [1069, 591] width 8 height 10
click at [1069, 684] on icon "button" at bounding box center [1068, 675] width 17 height 17
click at [1175, 682] on p "Timothy" at bounding box center [1218, 673] width 266 height 17
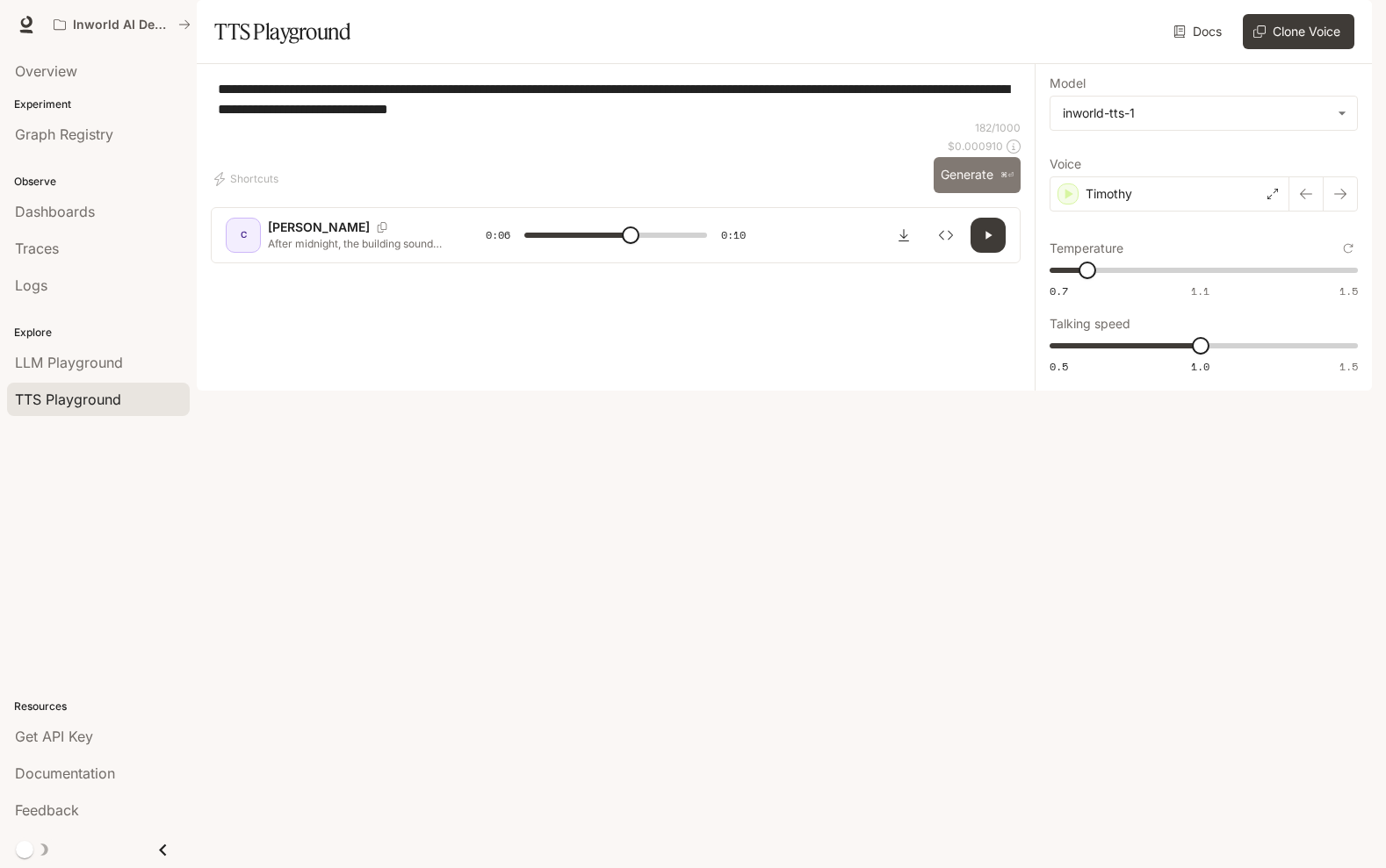
click at [940, 193] on button "Generate ⌘⏎" at bounding box center [977, 175] width 87 height 36
click at [1197, 211] on div "Timothy" at bounding box center [1169, 193] width 240 height 35
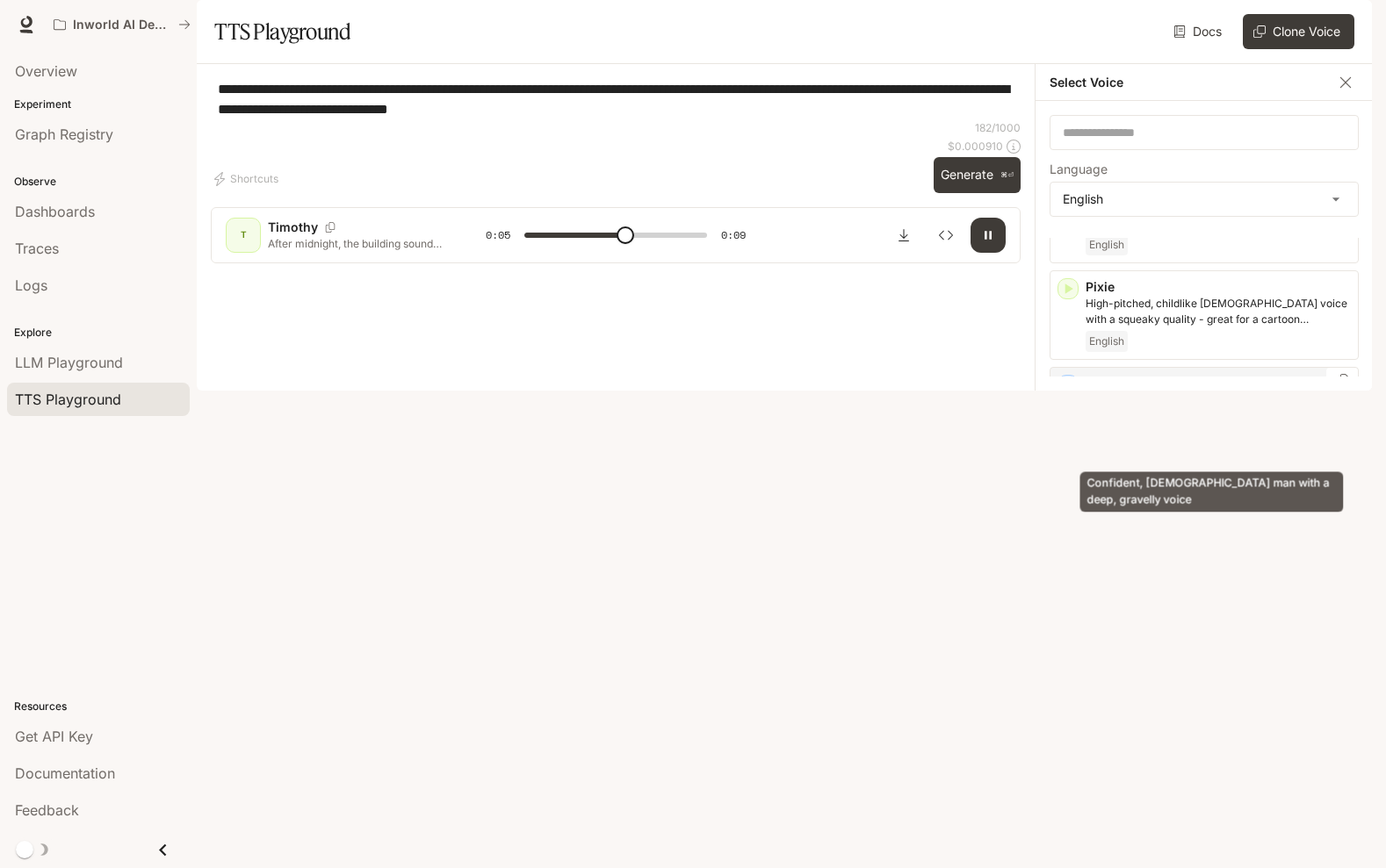
click at [1191, 424] on p "Confident, [DEMOGRAPHIC_DATA] man with a deep, gravelly voice" at bounding box center [1218, 407] width 266 height 31
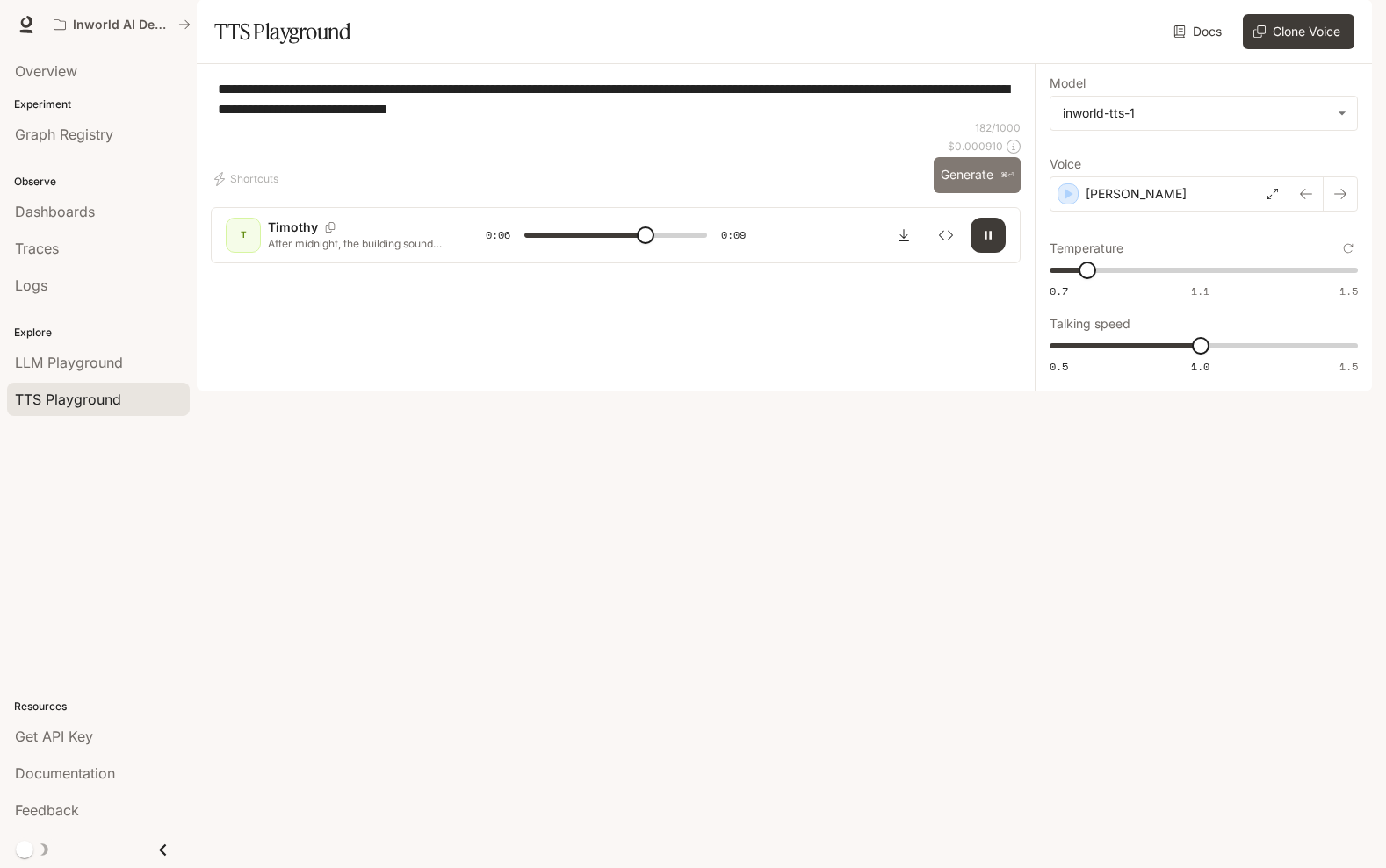
click at [985, 193] on button "Generate ⌘⏎" at bounding box center [977, 175] width 87 height 36
click at [1196, 211] on div "[PERSON_NAME]" at bounding box center [1169, 193] width 240 height 35
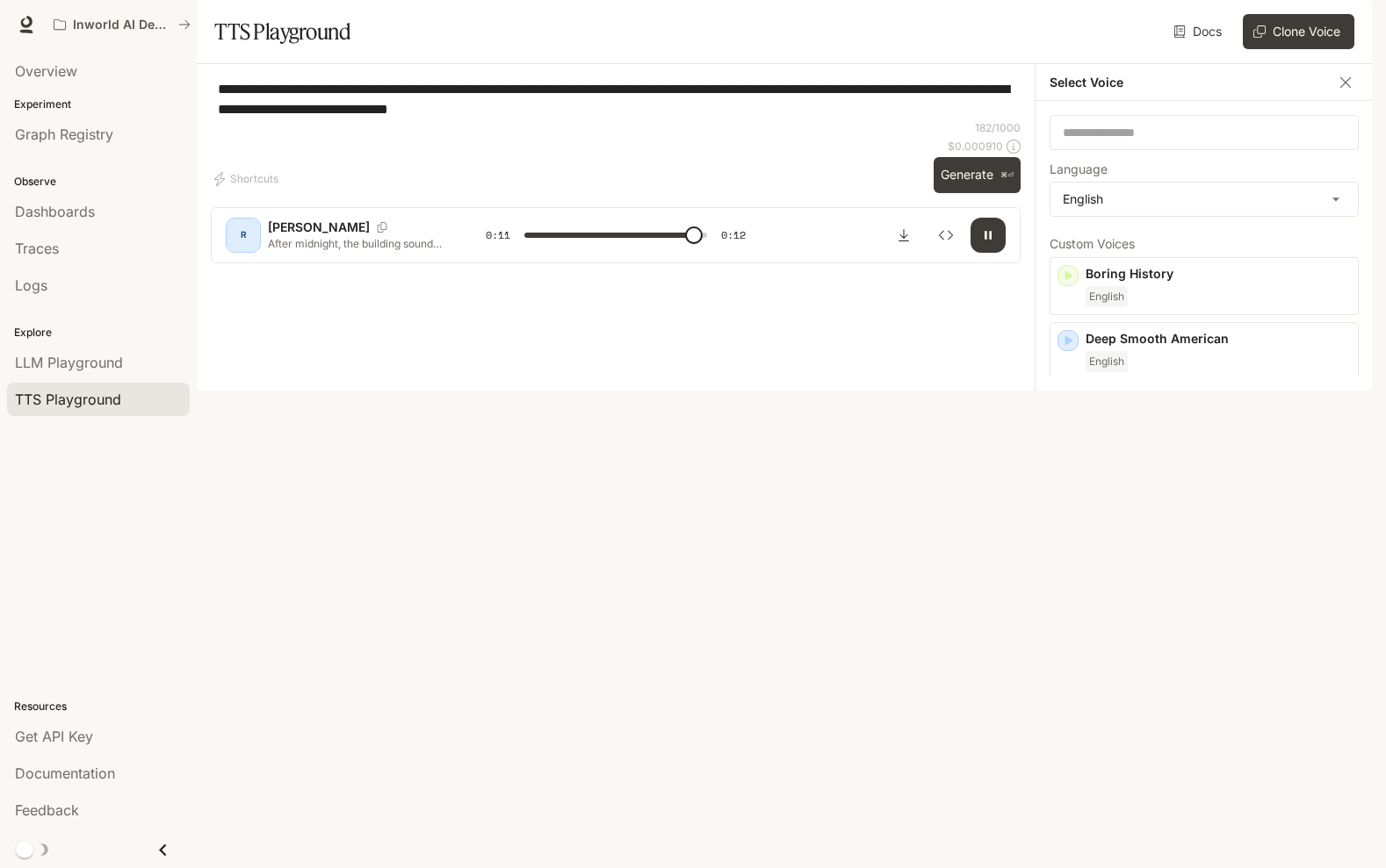
click at [1072, 441] on icon "button" at bounding box center [1068, 432] width 17 height 17
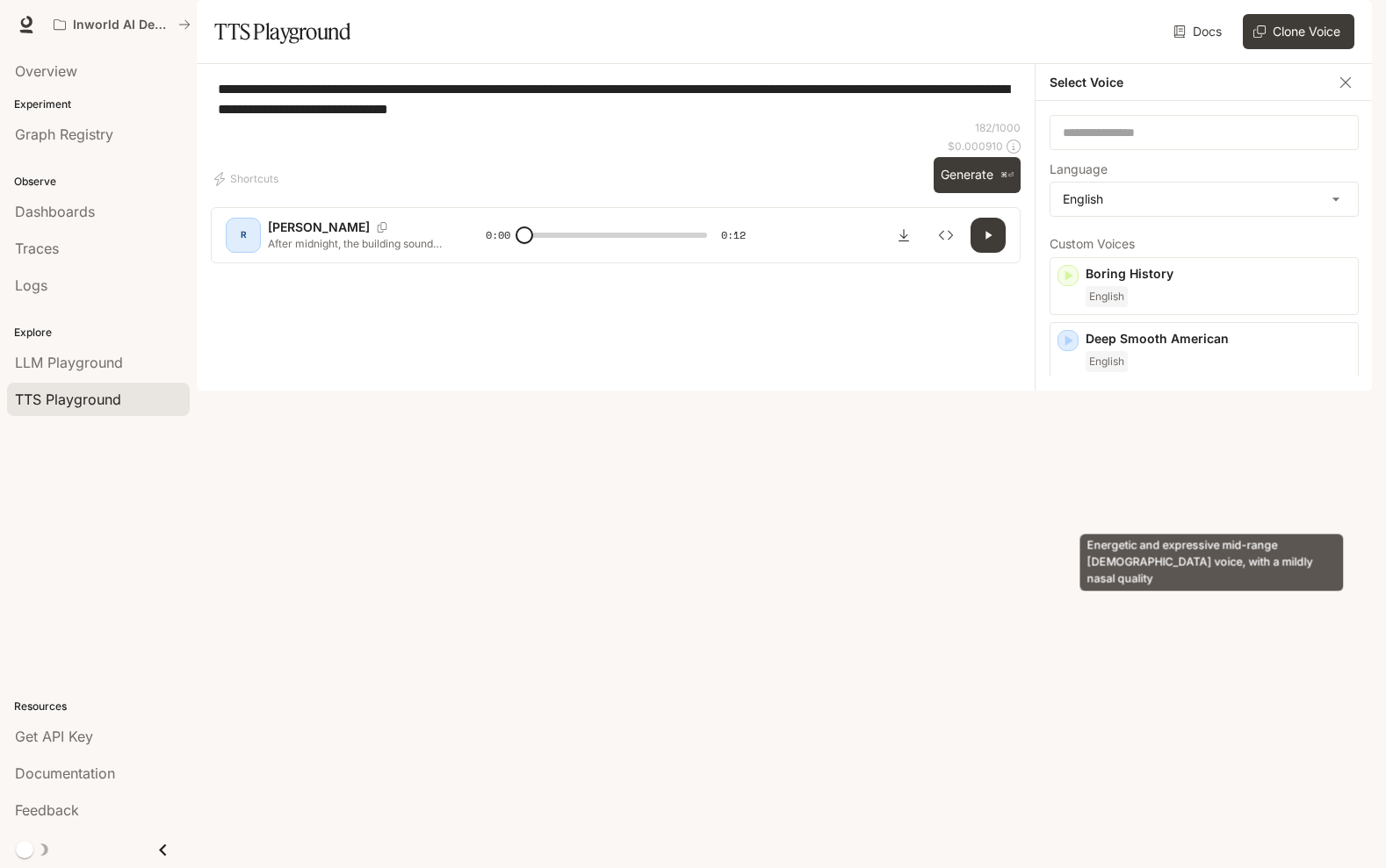
click at [1189, 470] on p "Energetic and expressive mid-range [DEMOGRAPHIC_DATA] voice, with a mildly nasa…" at bounding box center [1218, 454] width 266 height 31
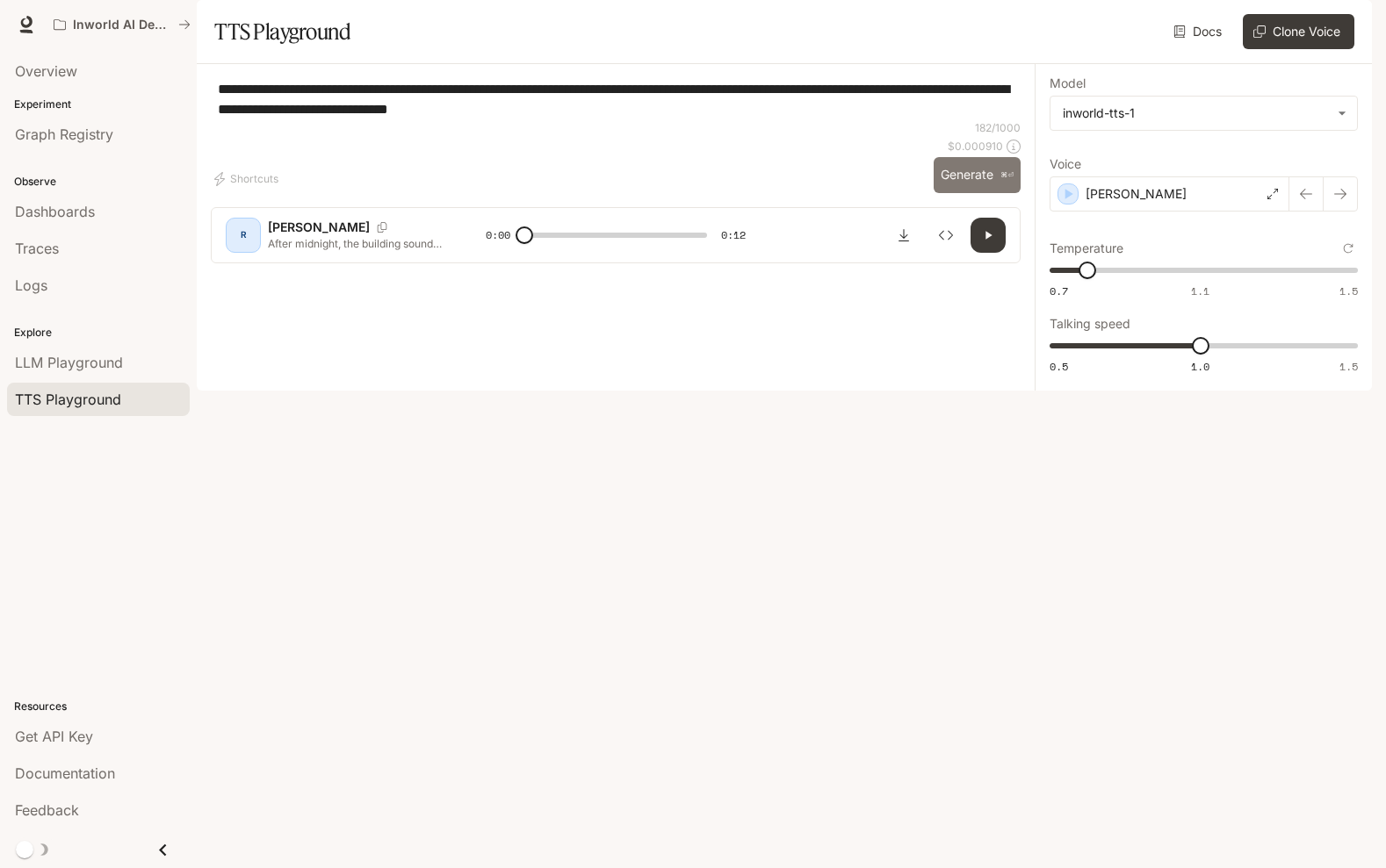
click at [975, 193] on button "Generate ⌘⏎" at bounding box center [977, 175] width 87 height 36
type input "*"
click at [1176, 161] on body "**********" at bounding box center [693, 434] width 1386 height 868
click at [1146, 226] on div "inworld-tts-1-max" at bounding box center [1199, 232] width 277 height 18
click at [1190, 158] on body "**********" at bounding box center [693, 434] width 1386 height 868
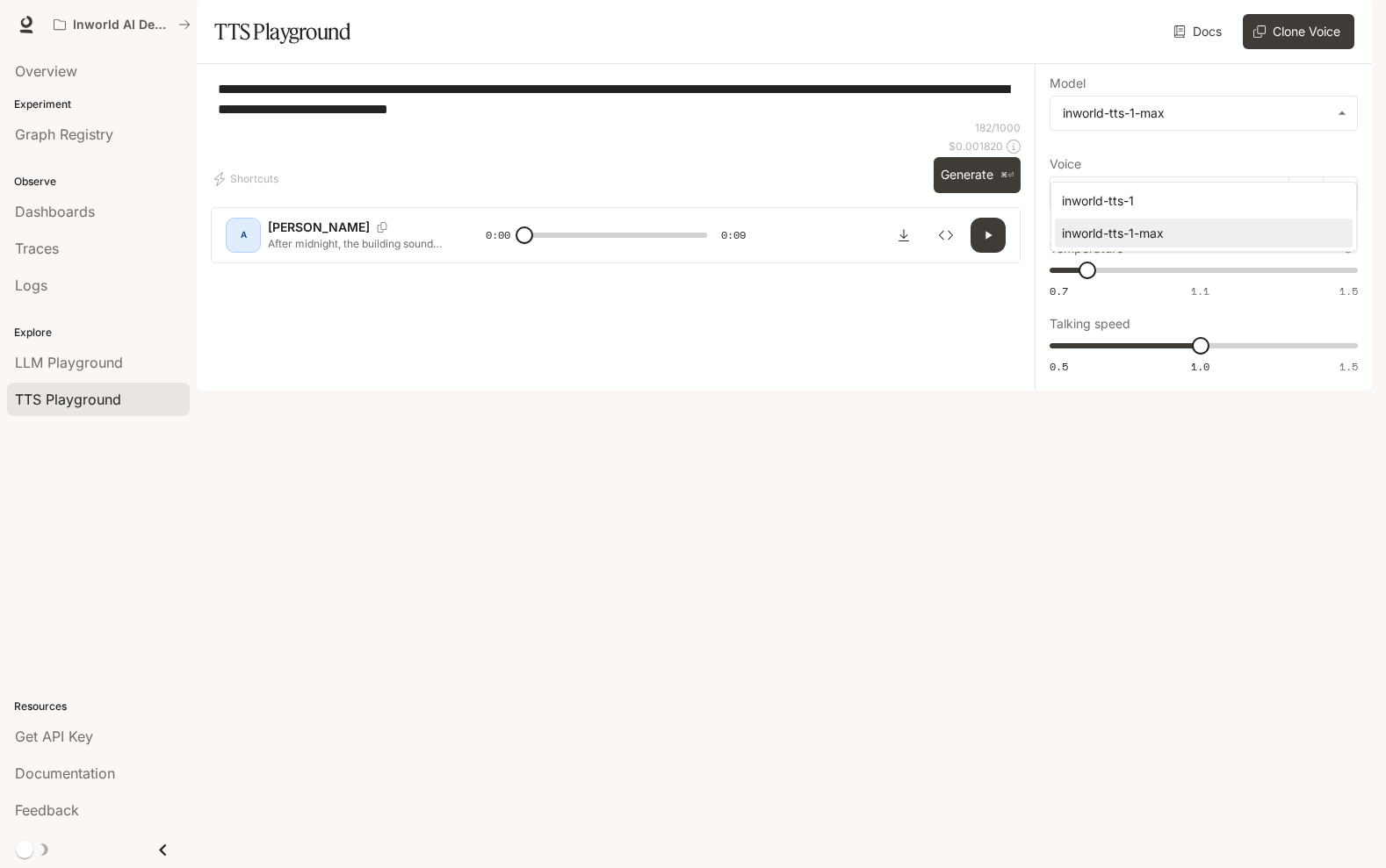
click at [1165, 199] on div "inworld-tts-1" at bounding box center [1199, 200] width 277 height 18
type input "**********"
click at [1199, 391] on div "**********" at bounding box center [1203, 227] width 337 height 326
type input "***"
drag, startPoint x: 1200, startPoint y: 401, endPoint x: 1141, endPoint y: 400, distance: 59.0
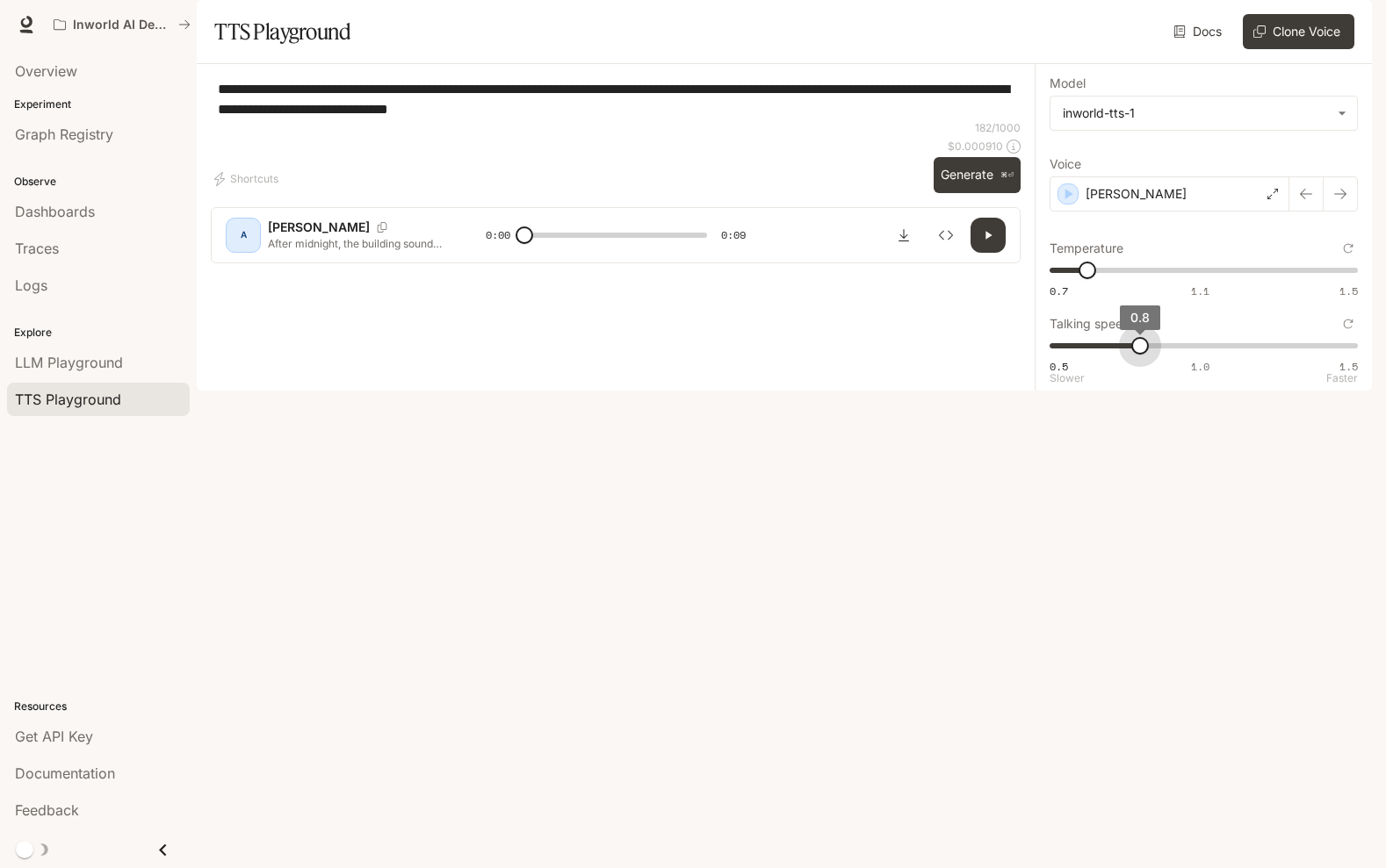
click at [1141, 355] on span "0.8" at bounding box center [1139, 345] width 17 height 17
click at [950, 193] on button "Generate ⌘⏎" at bounding box center [977, 175] width 87 height 36
click at [987, 243] on icon "button" at bounding box center [988, 235] width 14 height 14
type input "***"
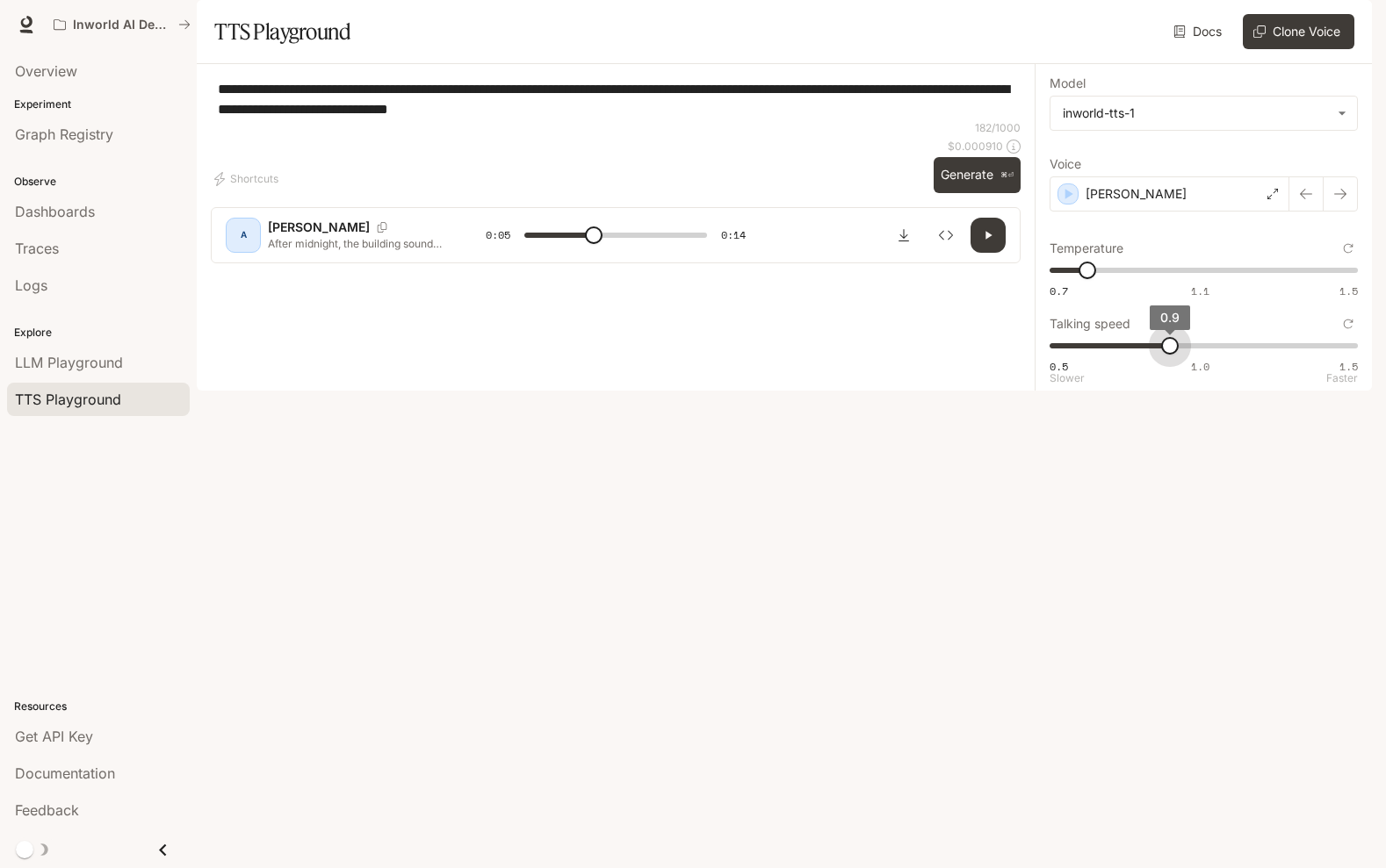
drag, startPoint x: 1139, startPoint y: 392, endPoint x: 1160, endPoint y: 393, distance: 21.0
click at [1161, 355] on span "0.9" at bounding box center [1170, 345] width 17 height 17
click at [985, 221] on div "**********" at bounding box center [615, 149] width 810 height 143
click at [981, 193] on button "Generate ⌘⏎" at bounding box center [977, 175] width 87 height 36
click at [996, 253] on button "button" at bounding box center [987, 235] width 35 height 35
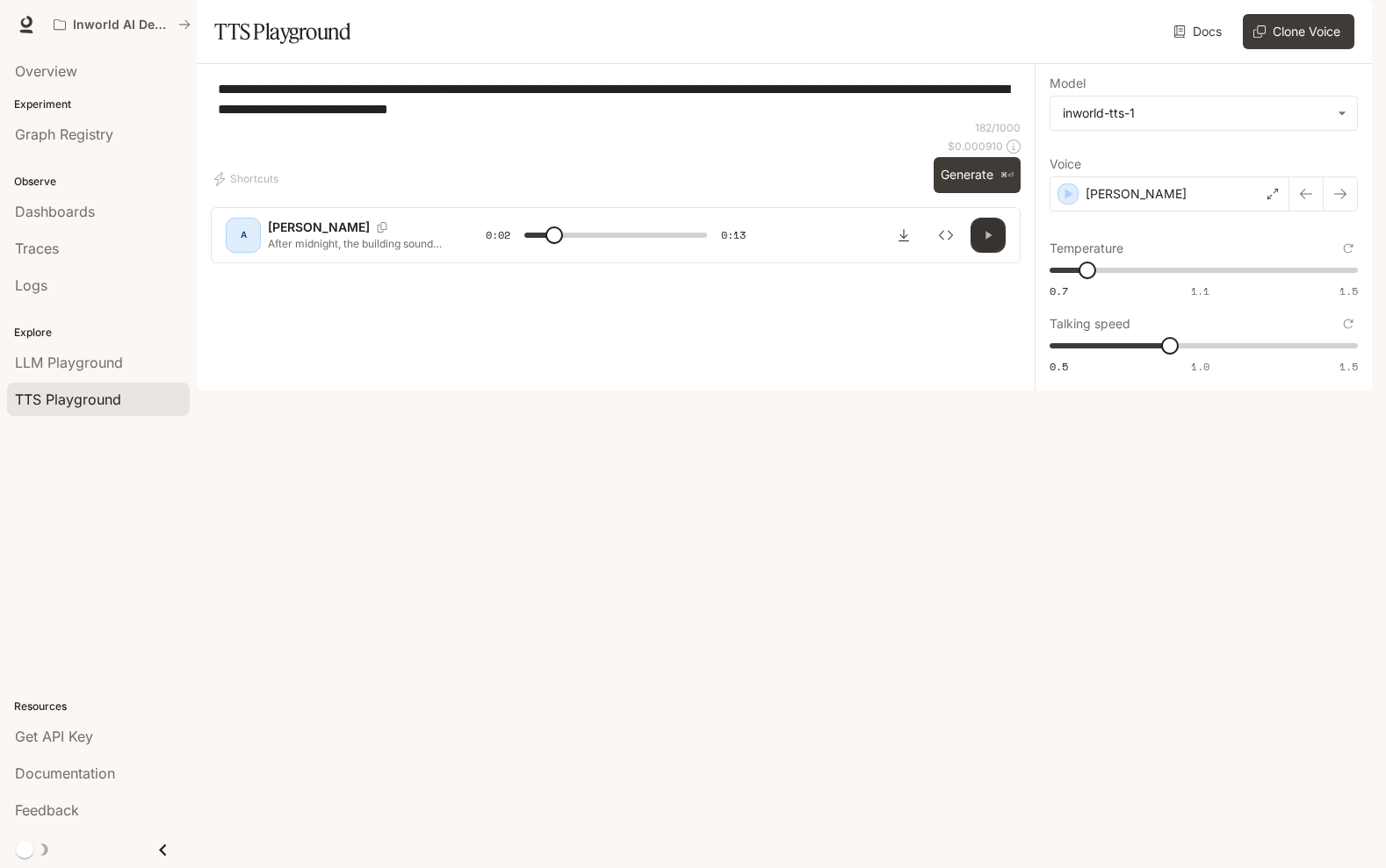
click at [989, 239] on icon "button" at bounding box center [988, 235] width 6 height 8
click at [989, 243] on icon "button" at bounding box center [988, 235] width 14 height 14
type input "*"
drag, startPoint x: 1181, startPoint y: 393, endPoint x: 1202, endPoint y: 392, distance: 21.0
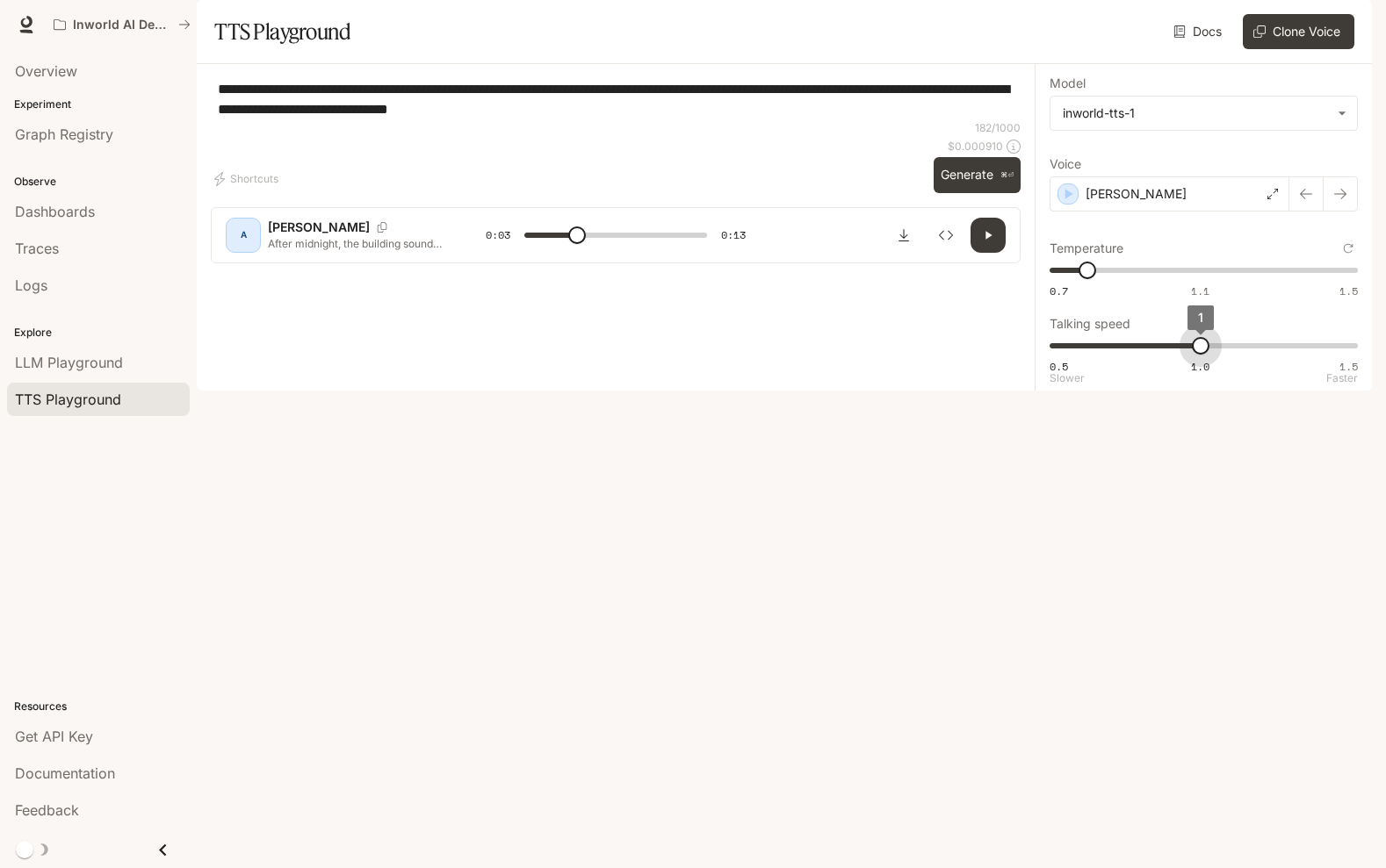
click at [1202, 355] on span "1" at bounding box center [1200, 345] width 17 height 17
click at [995, 193] on button "Generate ⌘⏎" at bounding box center [977, 175] width 87 height 36
click at [1186, 211] on div "[PERSON_NAME]" at bounding box center [1169, 193] width 240 height 35
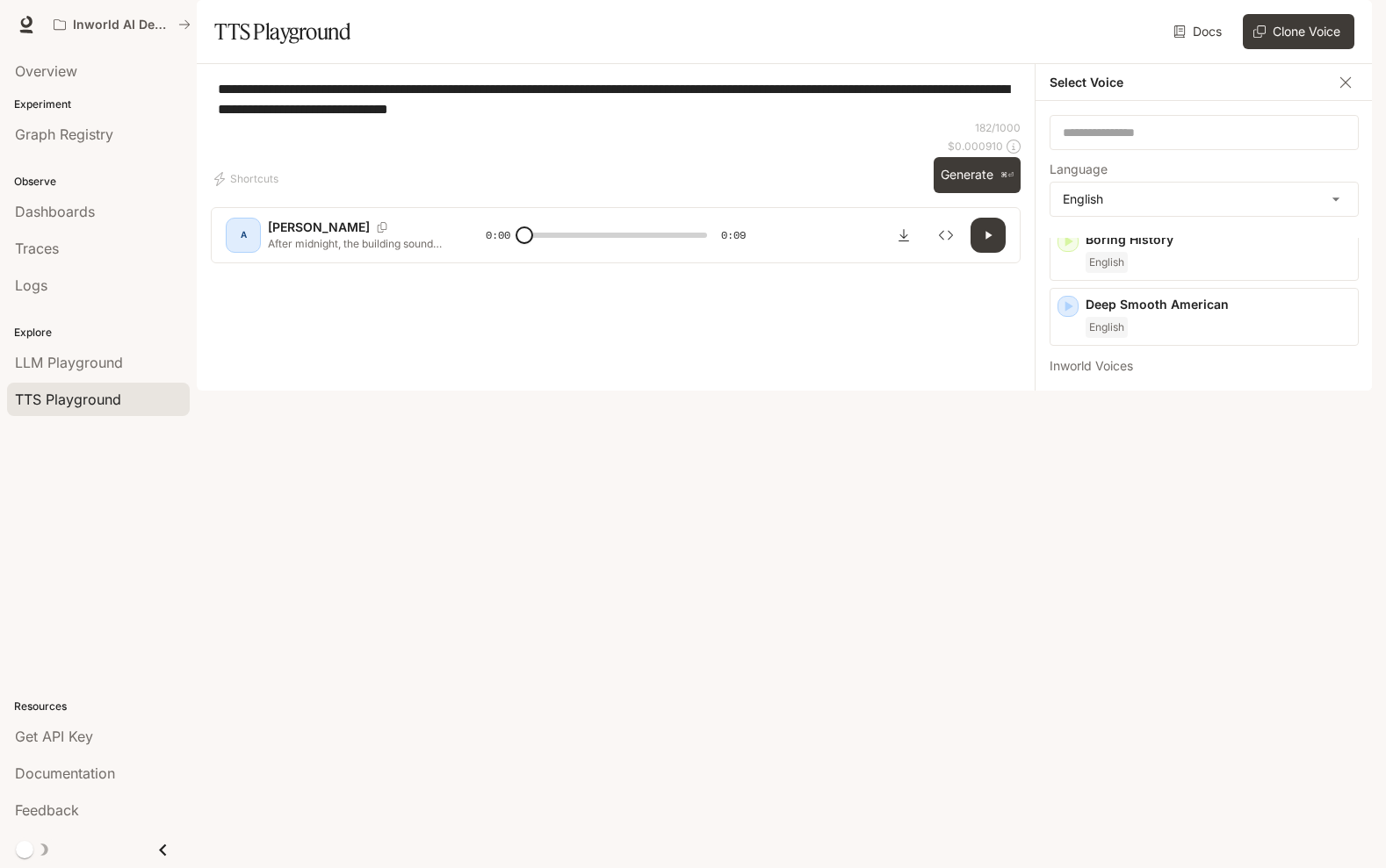
scroll to position [57, 0]
click at [1066, 558] on icon "button" at bounding box center [1069, 552] width 8 height 10
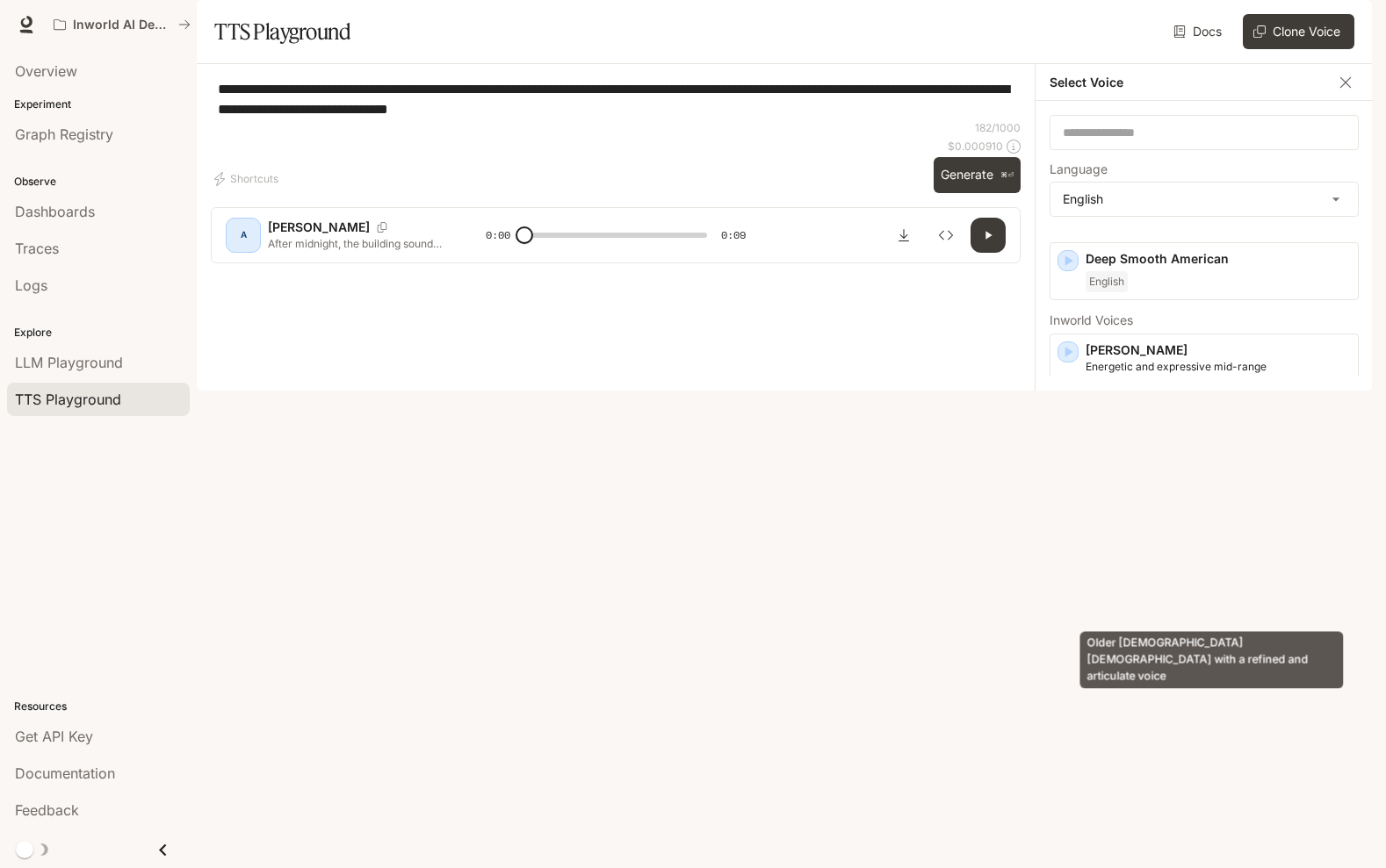
click at [1199, 568] on p "Older [DEMOGRAPHIC_DATA] [DEMOGRAPHIC_DATA] with a refined and articulate voice" at bounding box center [1218, 552] width 266 height 31
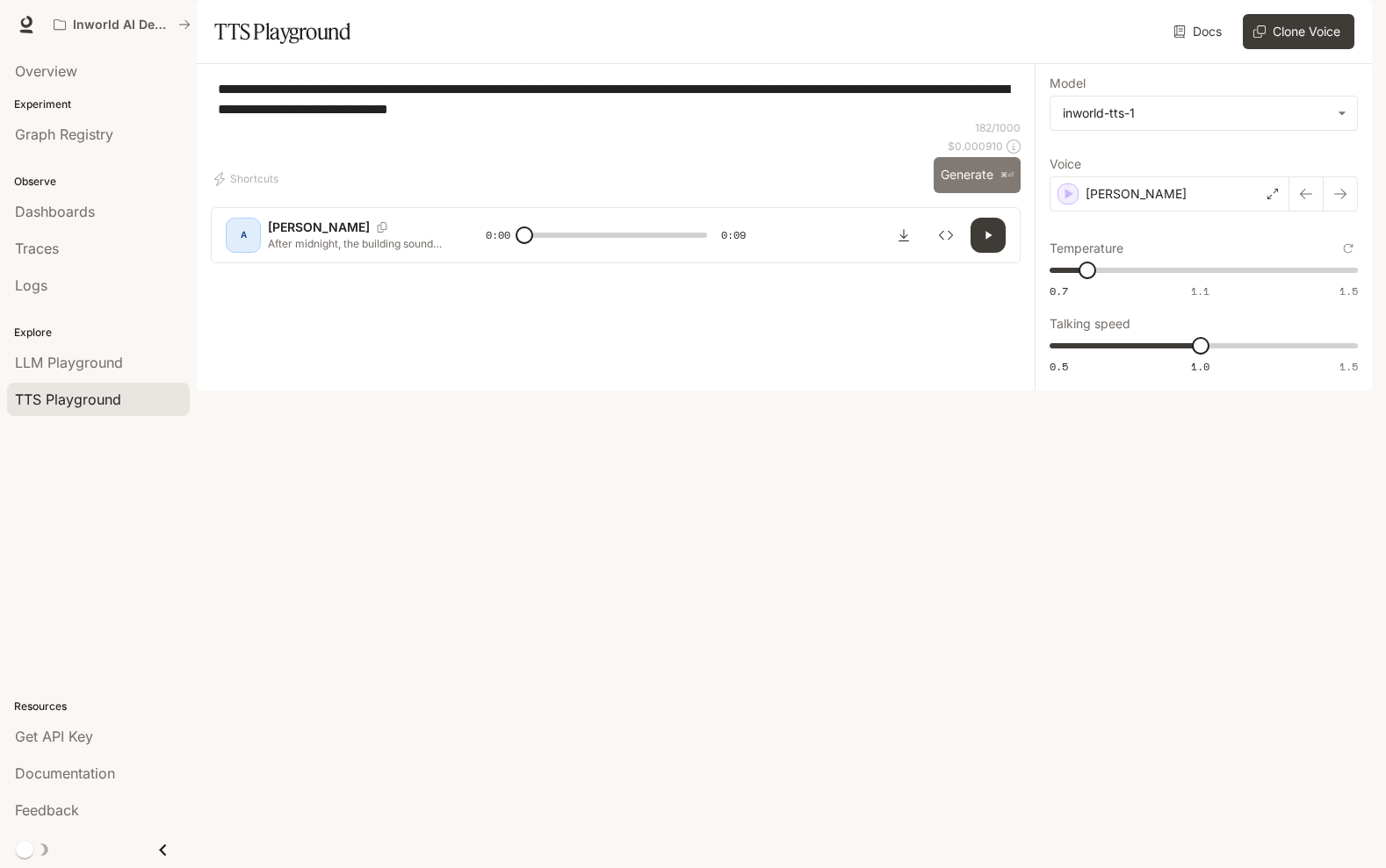
click at [981, 193] on button "Generate ⌘⏎" at bounding box center [977, 175] width 87 height 36
type input "*"
